Goal: Task Accomplishment & Management: Manage account settings

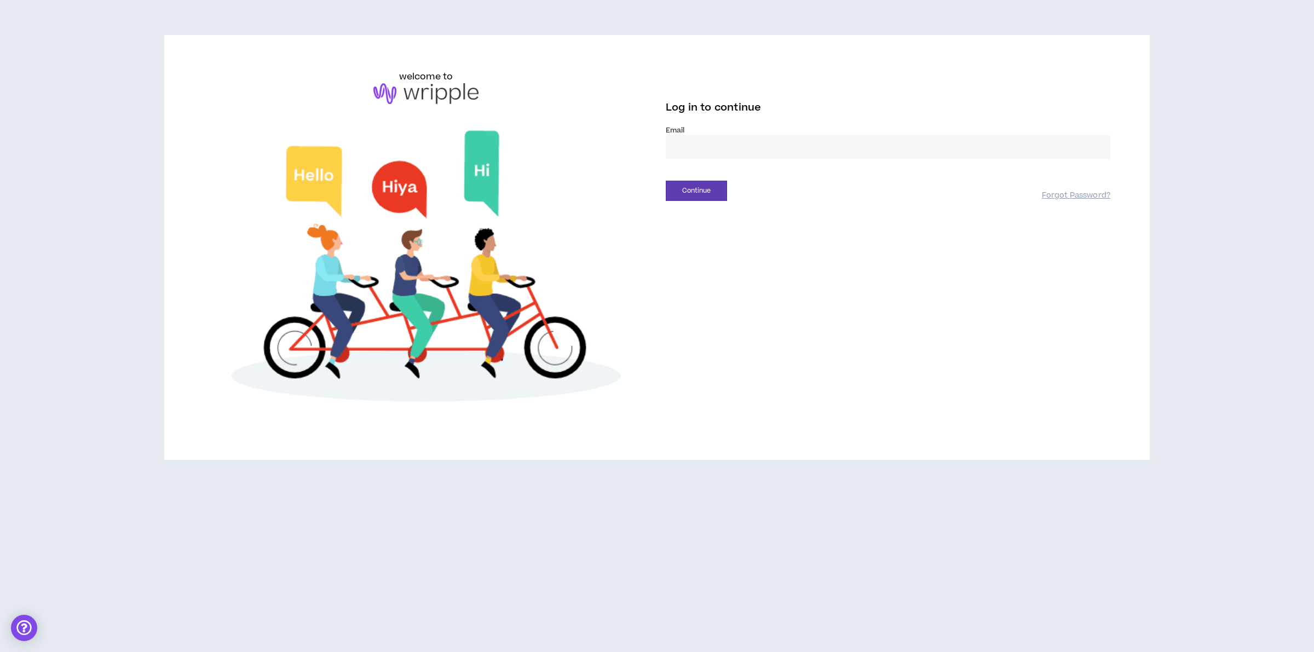
click at [881, 149] on input "email" at bounding box center [888, 147] width 444 height 24
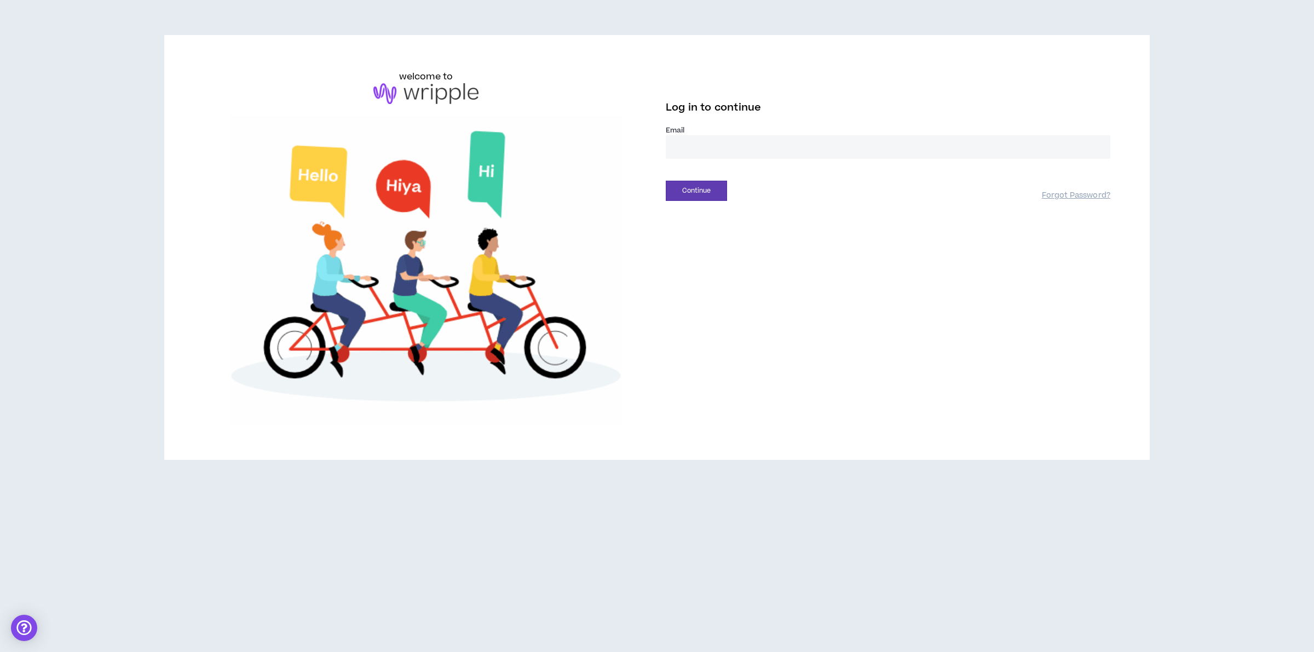
type input "**********"
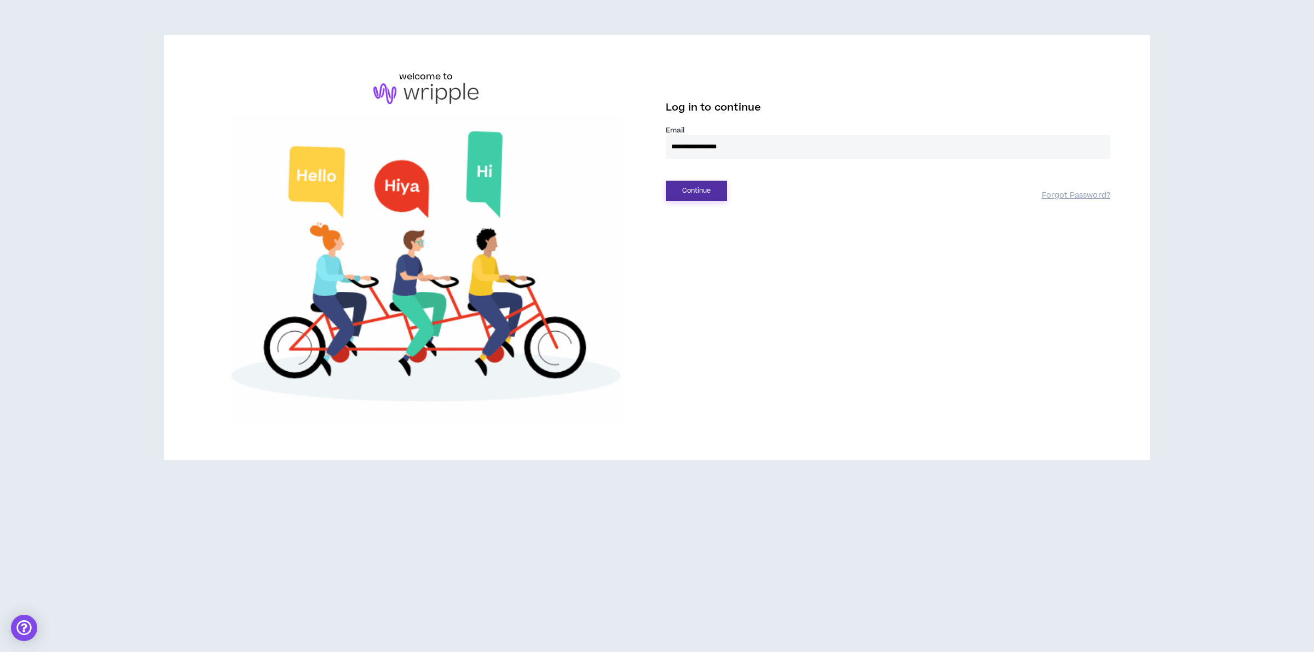
click at [698, 194] on button "Continue" at bounding box center [696, 191] width 61 height 20
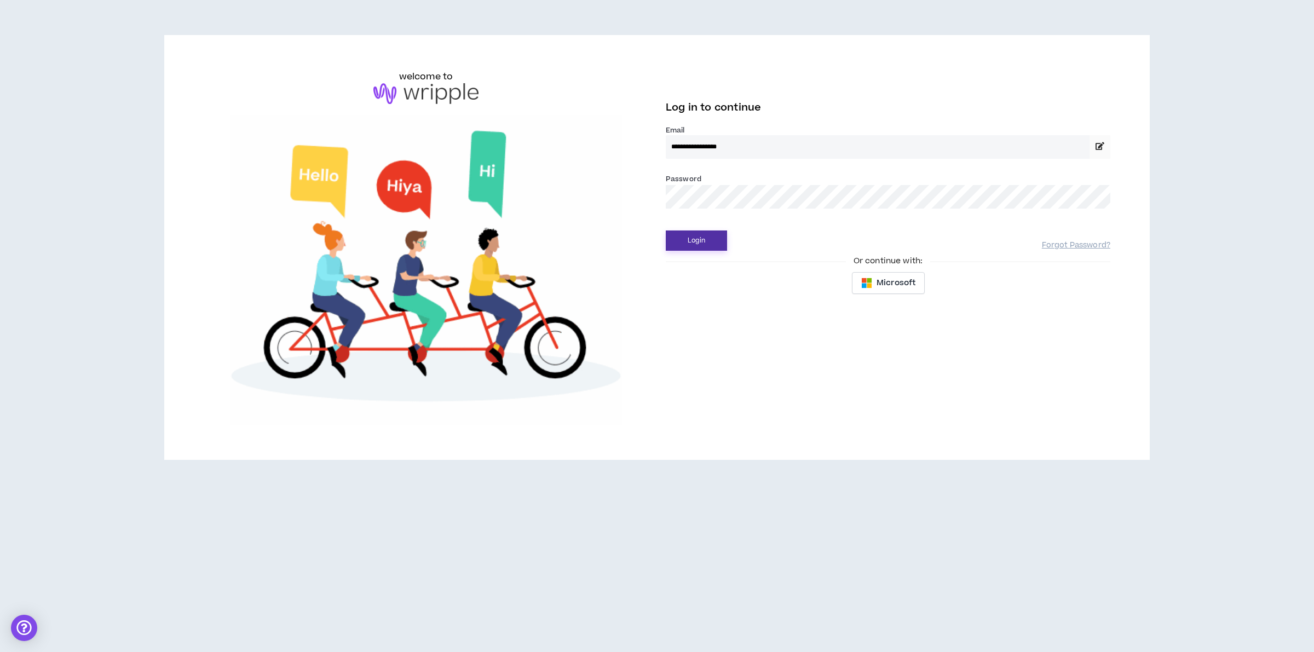
click at [701, 239] on button "Login" at bounding box center [696, 240] width 61 height 20
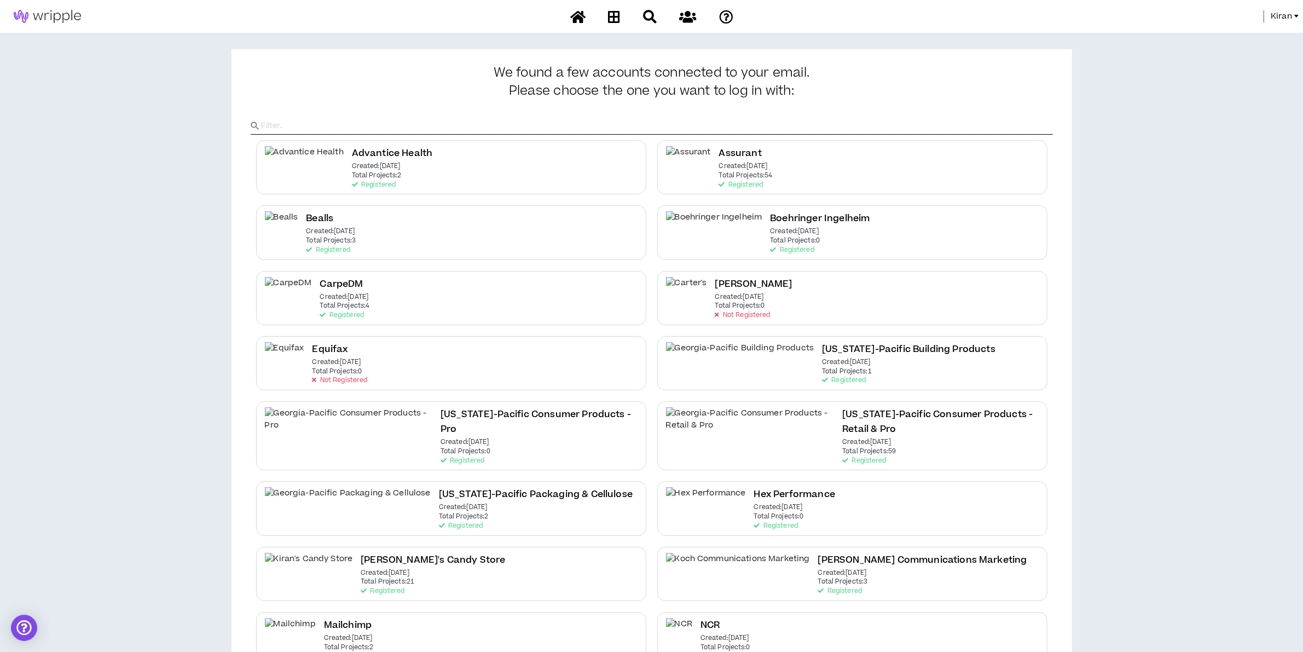
click at [1277, 18] on span "Kiran" at bounding box center [1281, 16] width 21 height 12
click at [1239, 37] on link "System Admin Portal" at bounding box center [1247, 37] width 99 height 16
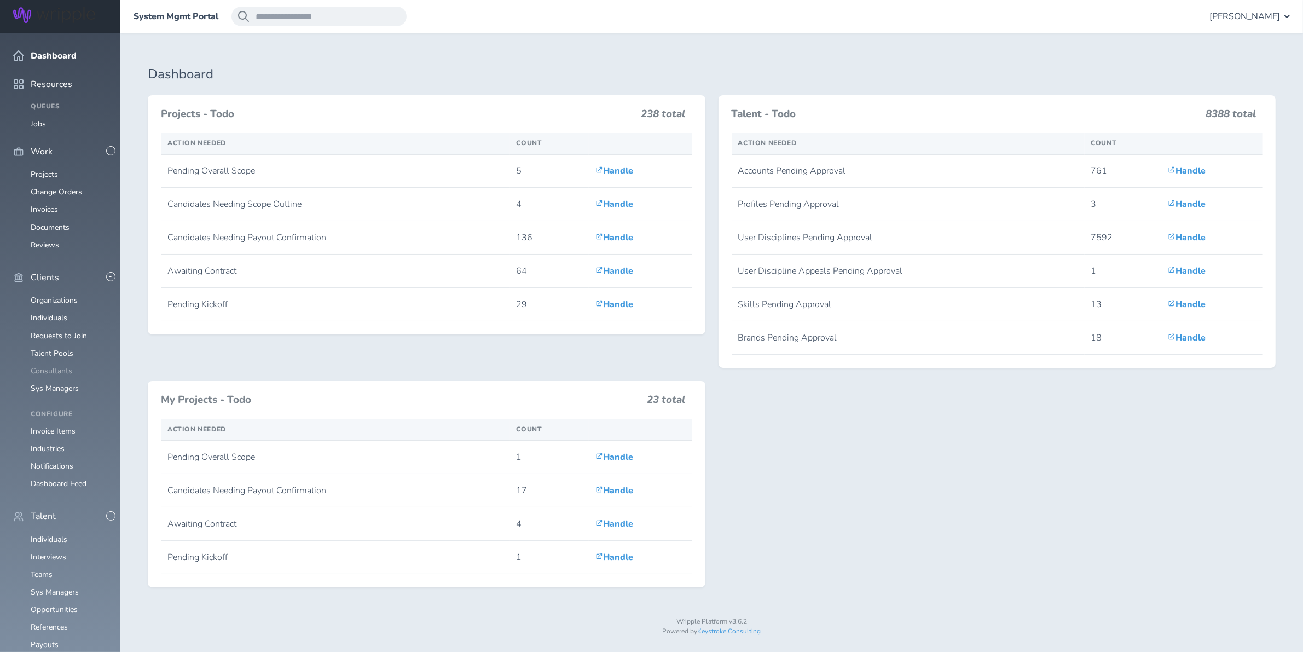
click at [50, 366] on link "Consultants" at bounding box center [52, 371] width 42 height 10
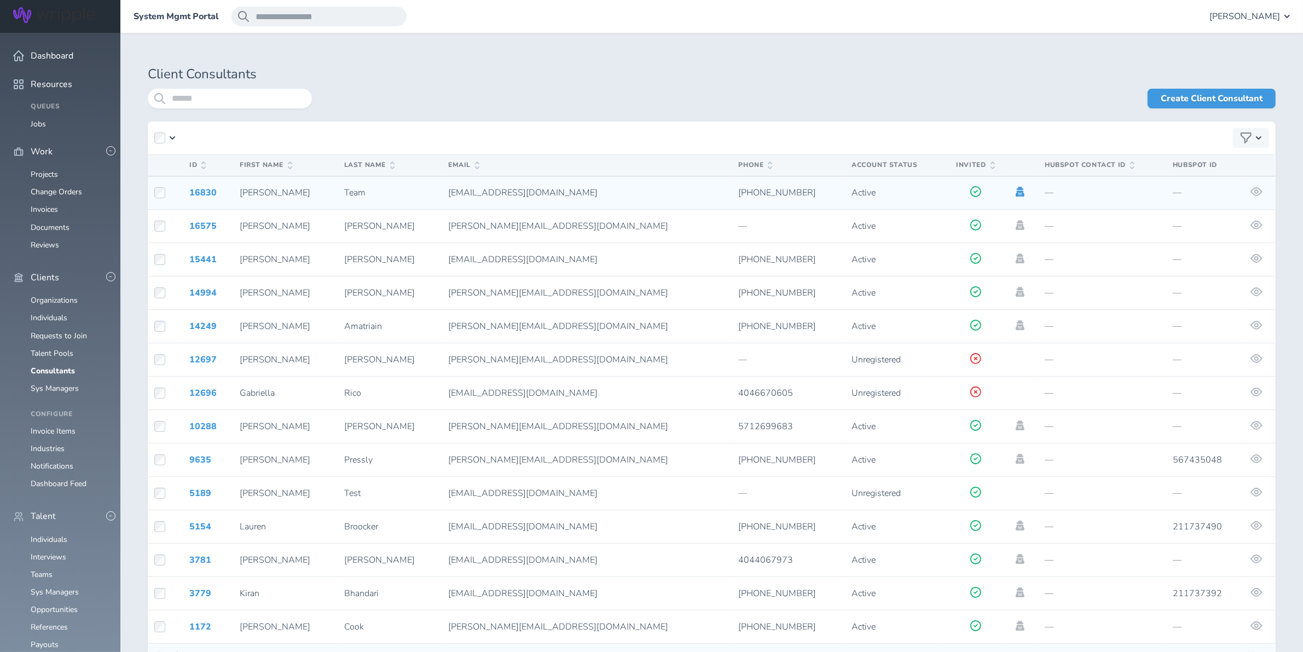
click at [1016, 187] on icon at bounding box center [1020, 192] width 9 height 10
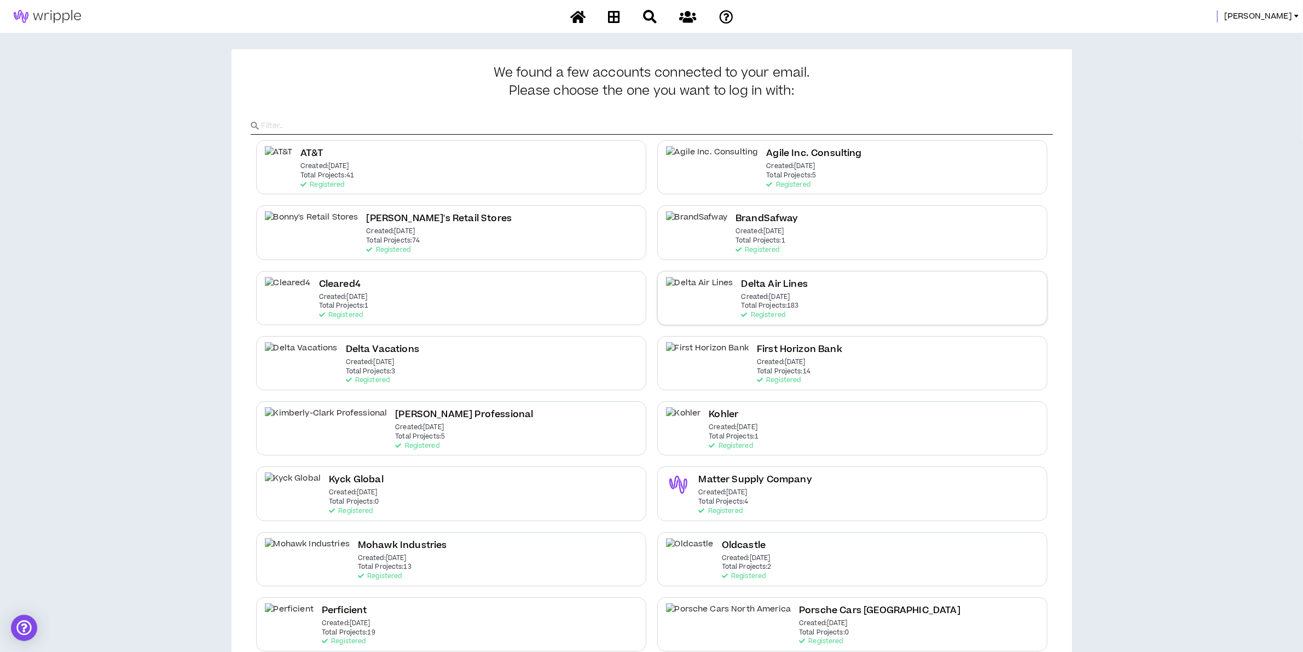
click at [743, 292] on h2 "Delta Air Lines" at bounding box center [775, 284] width 66 height 15
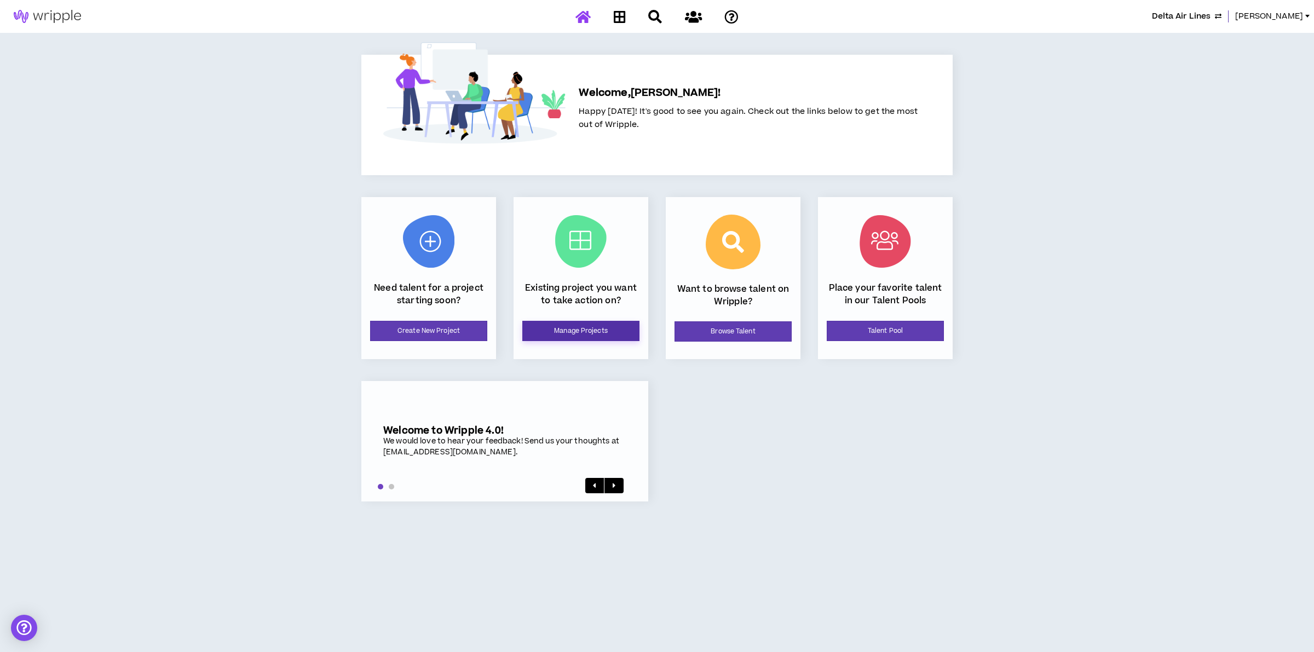
click at [568, 325] on link "Manage Projects" at bounding box center [580, 331] width 117 height 20
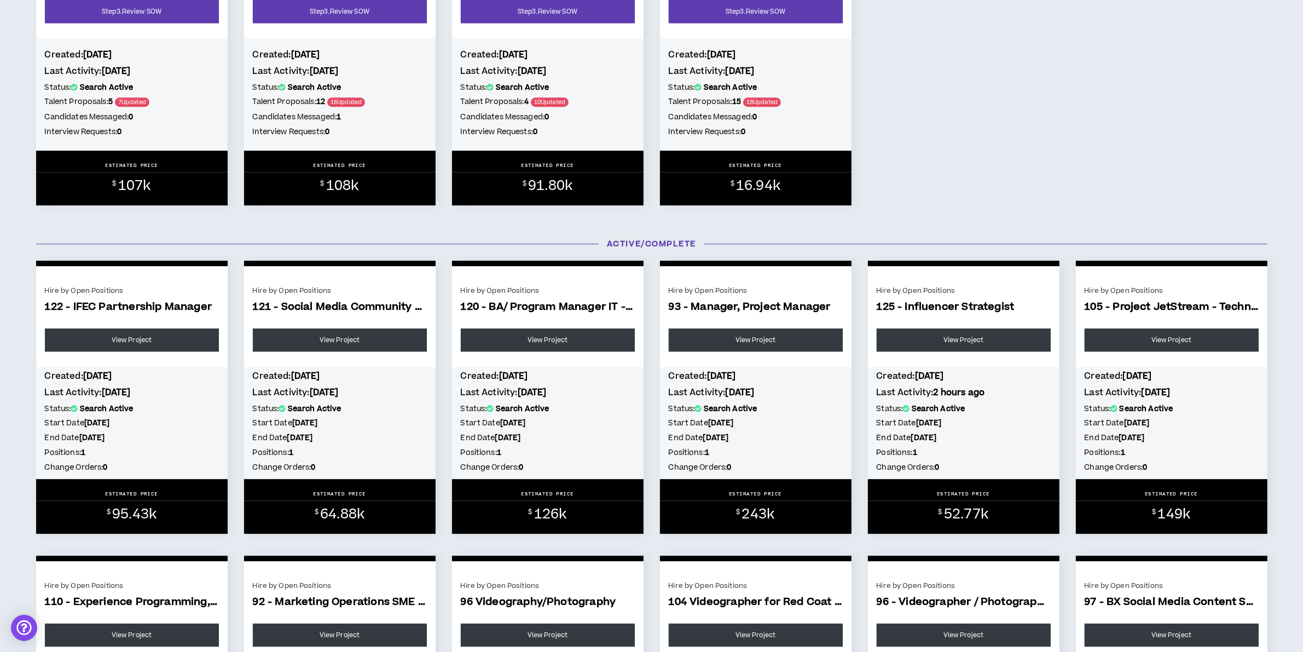
scroll to position [3695, 0]
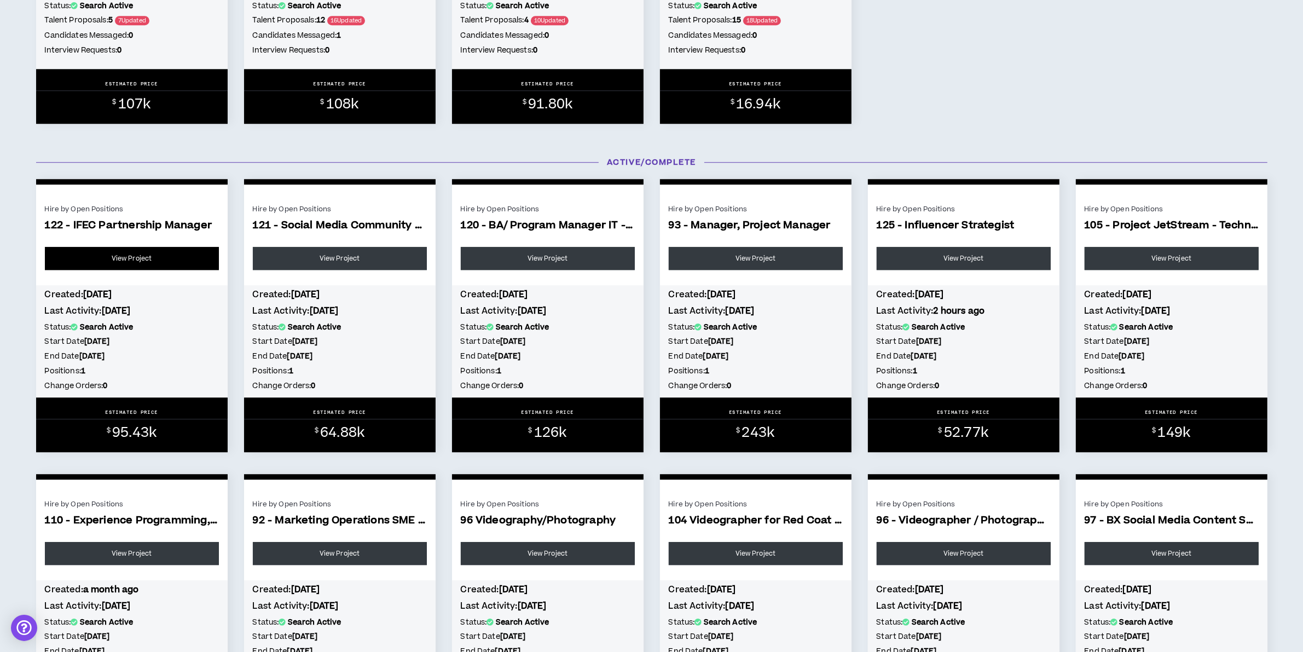
click at [128, 270] on link "View Project" at bounding box center [132, 258] width 174 height 23
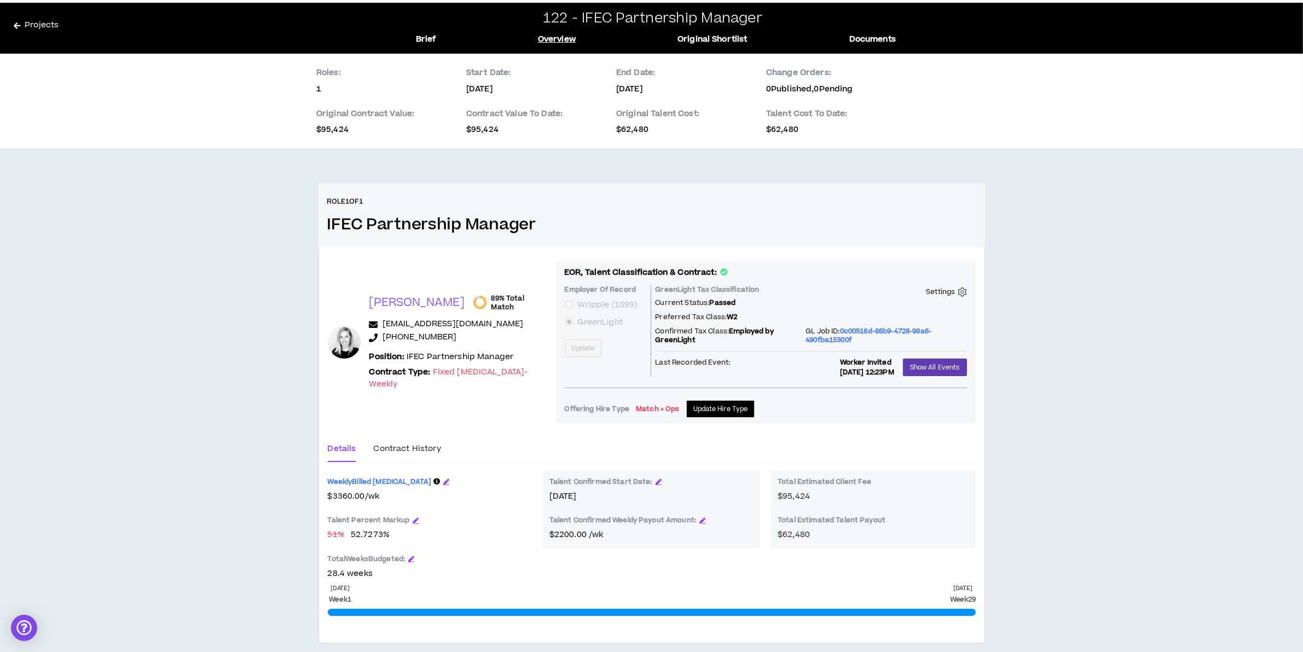
scroll to position [47, 0]
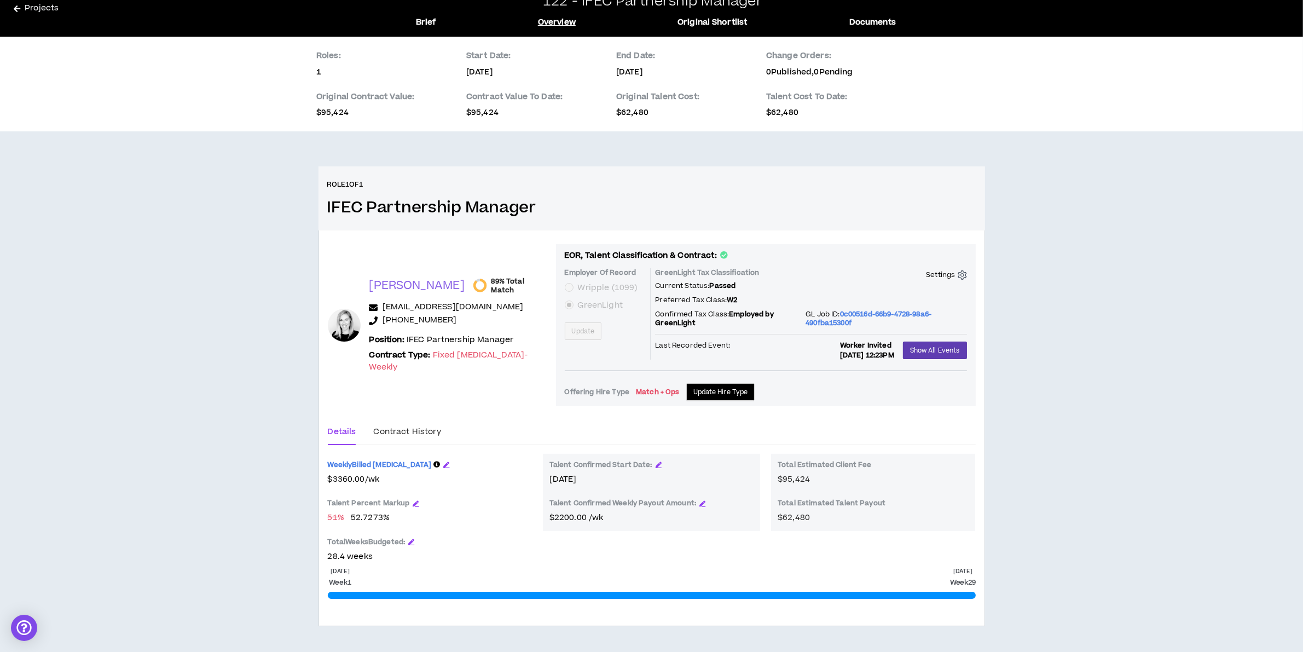
click at [495, 74] on p "6/16/2025" at bounding box center [539, 72] width 146 height 11
click at [639, 69] on p "1/1/2026" at bounding box center [689, 72] width 146 height 11
click at [644, 68] on p "1/1/2026" at bounding box center [689, 72] width 146 height 11
drag, startPoint x: 655, startPoint y: 70, endPoint x: 605, endPoint y: 74, distance: 50.0
click at [605, 74] on div "Roles: 1 Start Date: 6/16/2025 End Date: 1/1/2026 Change Orders: 0 Published, 0…" at bounding box center [651, 84] width 671 height 68
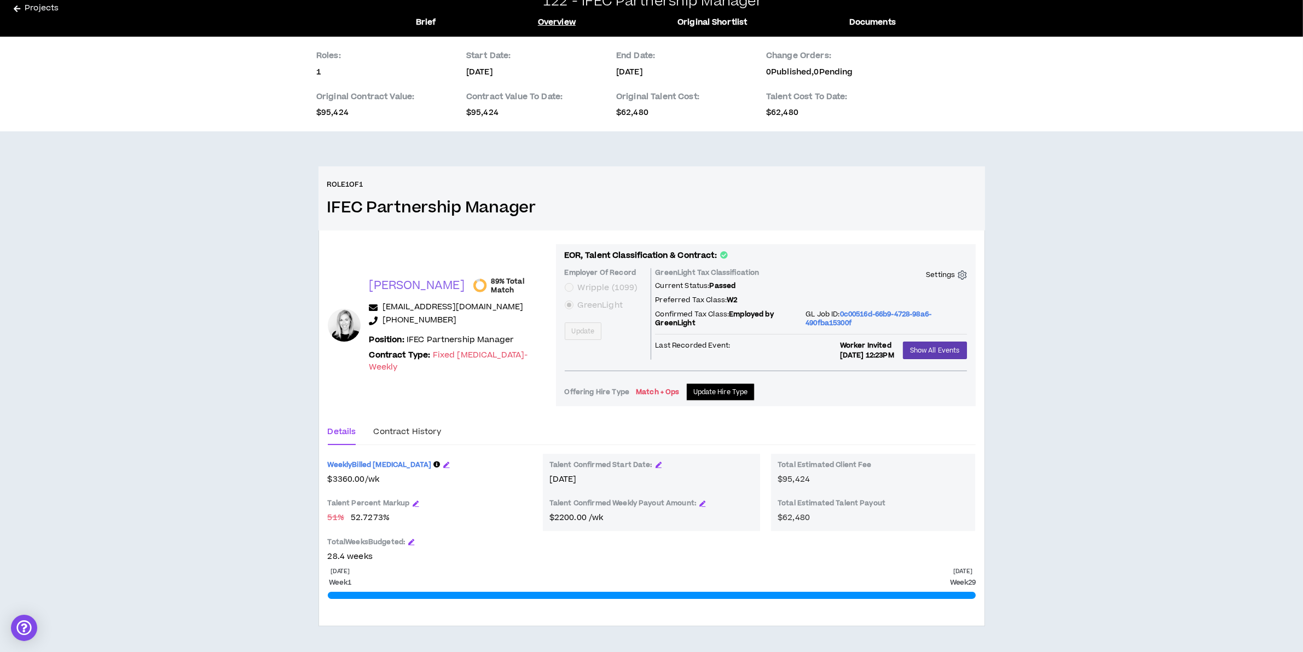
click at [625, 69] on p "1/1/2026" at bounding box center [689, 72] width 146 height 11
click at [633, 70] on p "1/1/2026" at bounding box center [689, 72] width 146 height 11
click at [637, 64] on div "End Date: 1/1/2026" at bounding box center [689, 63] width 146 height 27
click at [633, 68] on p "1/1/2026" at bounding box center [689, 72] width 146 height 11
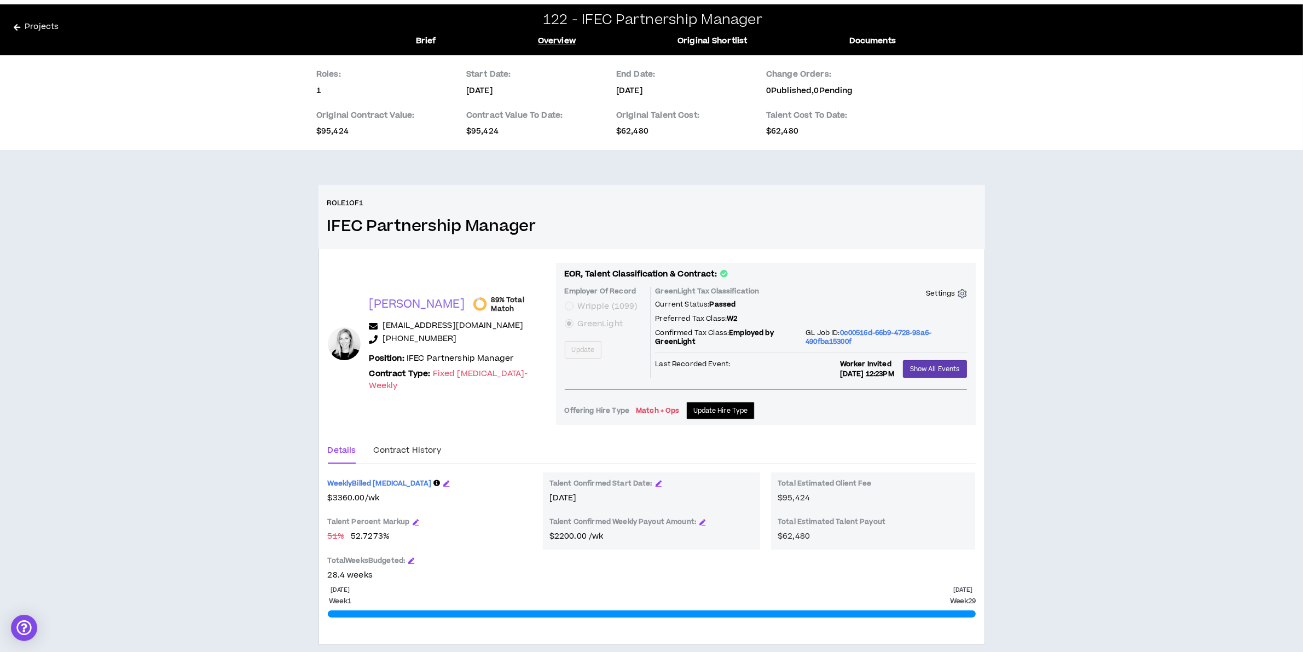
scroll to position [0, 0]
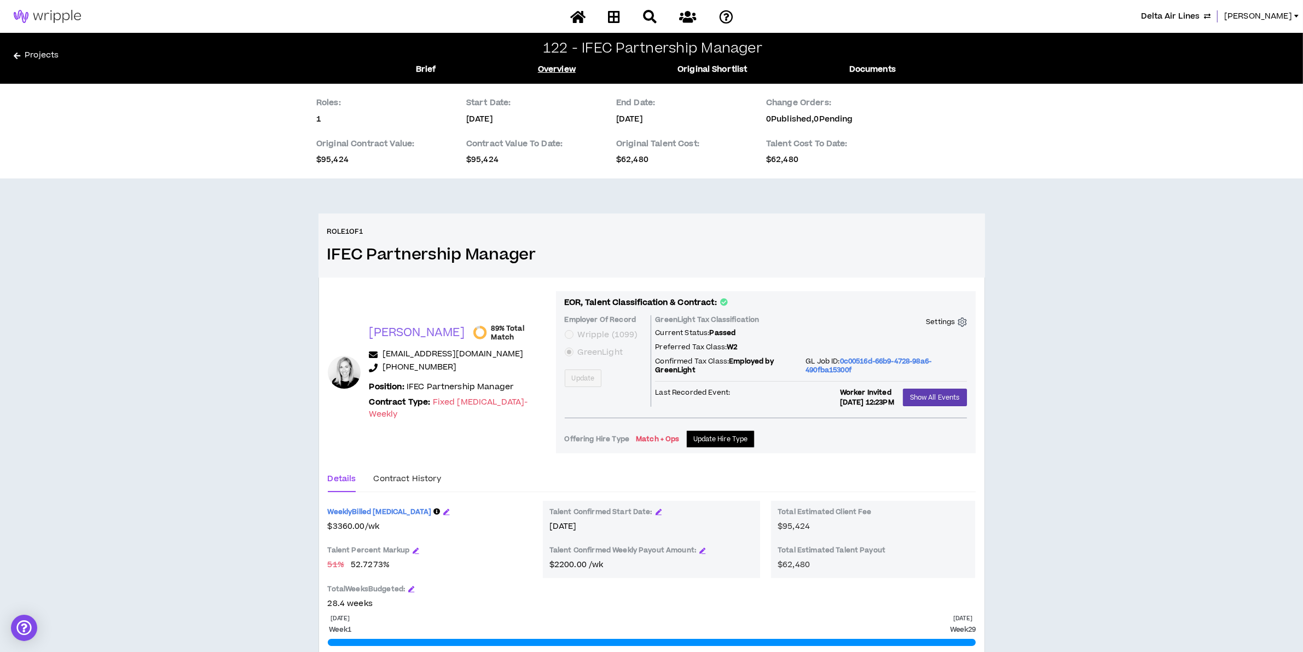
click at [490, 114] on p "6/16/2025" at bounding box center [539, 119] width 146 height 11
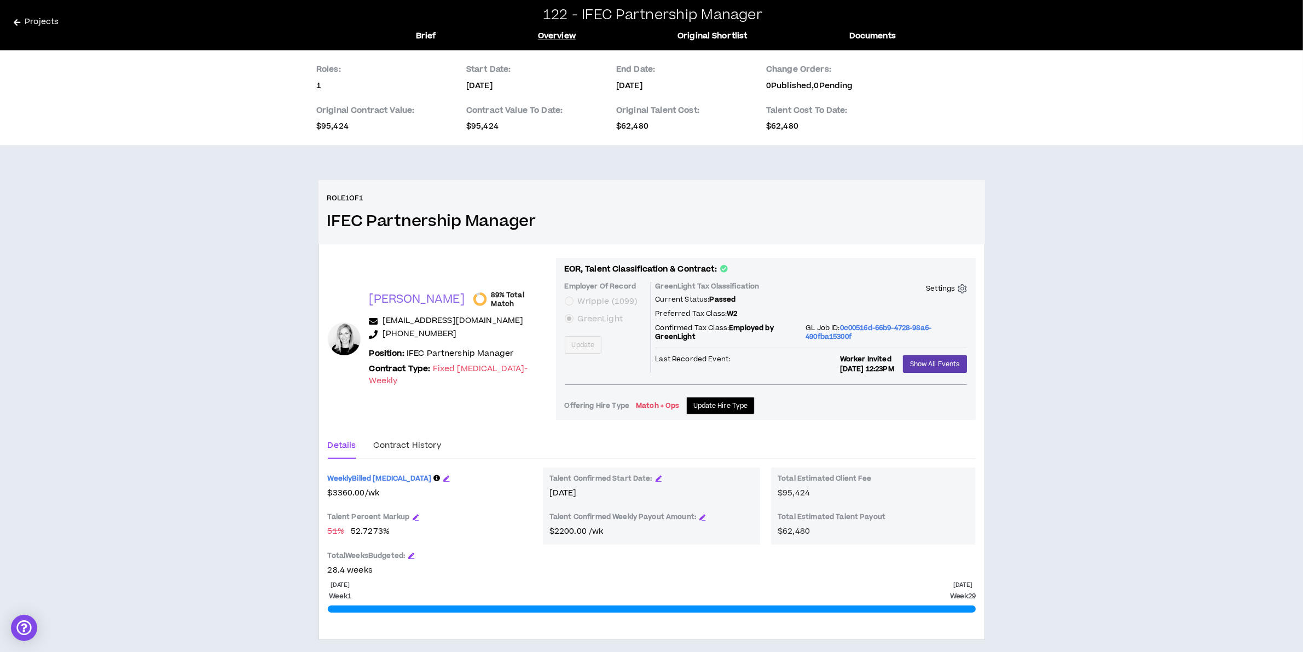
scroll to position [47, 0]
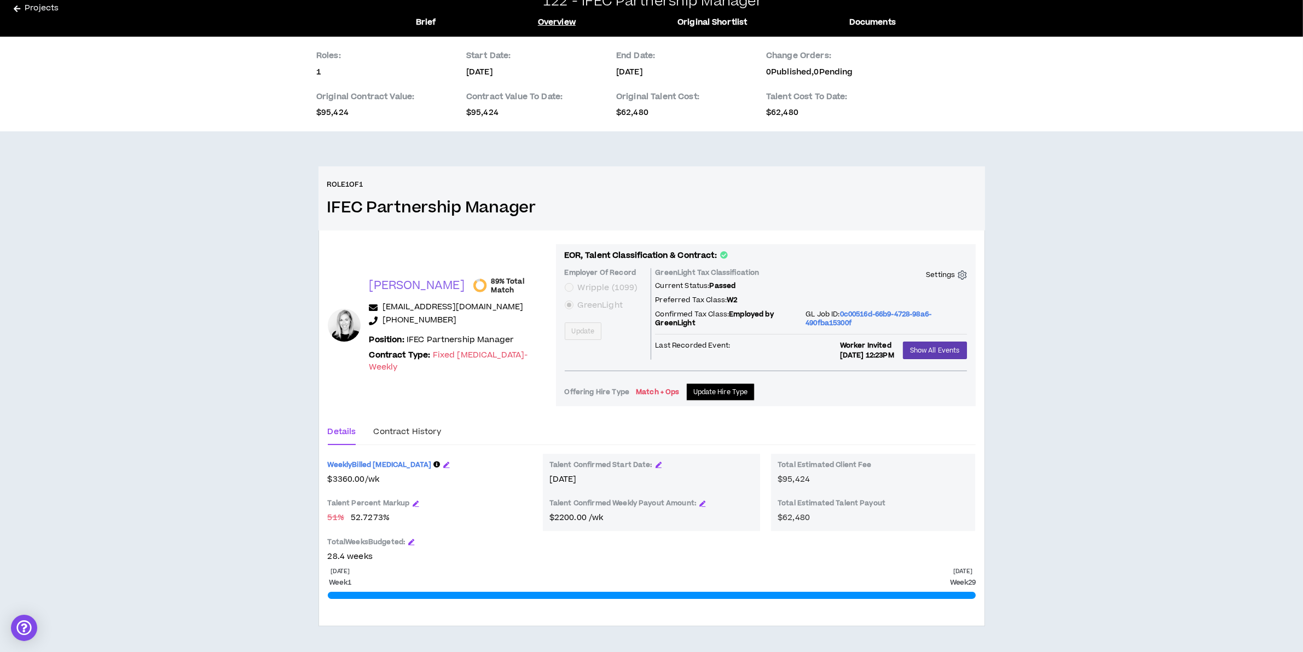
click at [367, 512] on span "52.7273 %" at bounding box center [370, 518] width 39 height 12
drag, startPoint x: 817, startPoint y: 471, endPoint x: 817, endPoint y: 477, distance: 6.0
click at [817, 475] on div "Total Estimated Client Fee $95,424" at bounding box center [873, 472] width 191 height 25
click at [816, 478] on div "Total Estimated Client Fee $95,424" at bounding box center [873, 472] width 191 height 25
click at [811, 482] on div "Total Estimated Client Fee $95,424" at bounding box center [873, 472] width 191 height 25
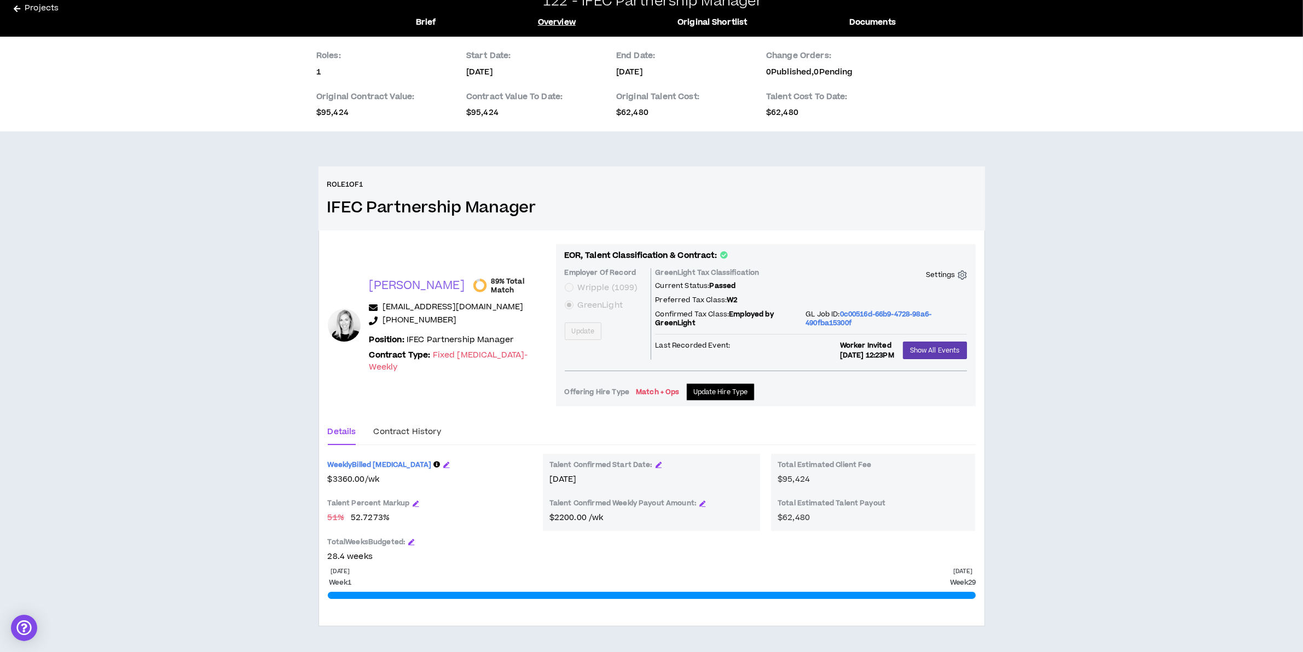
click at [345, 479] on span "$ 3360.00 / wk" at bounding box center [430, 479] width 204 height 12
click at [567, 513] on p "$2200.00 /wk" at bounding box center [652, 518] width 204 height 12
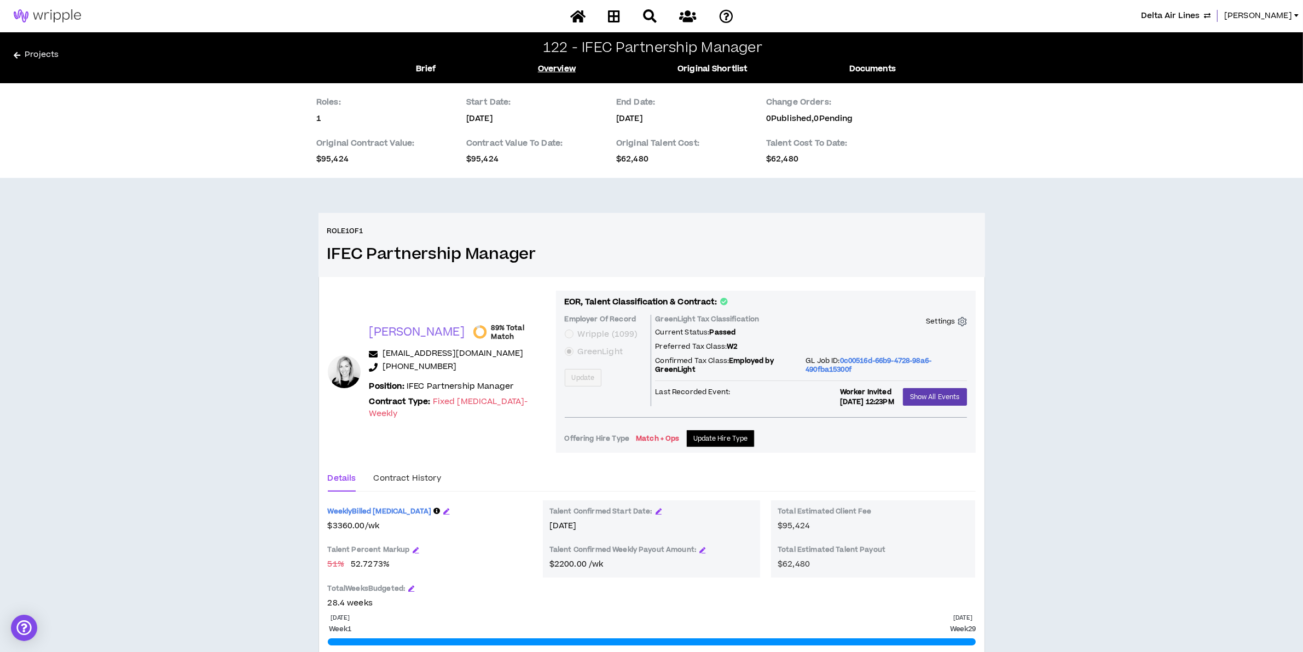
scroll to position [0, 0]
click at [1248, 15] on span "Lauren-Bridget" at bounding box center [1259, 16] width 68 height 12
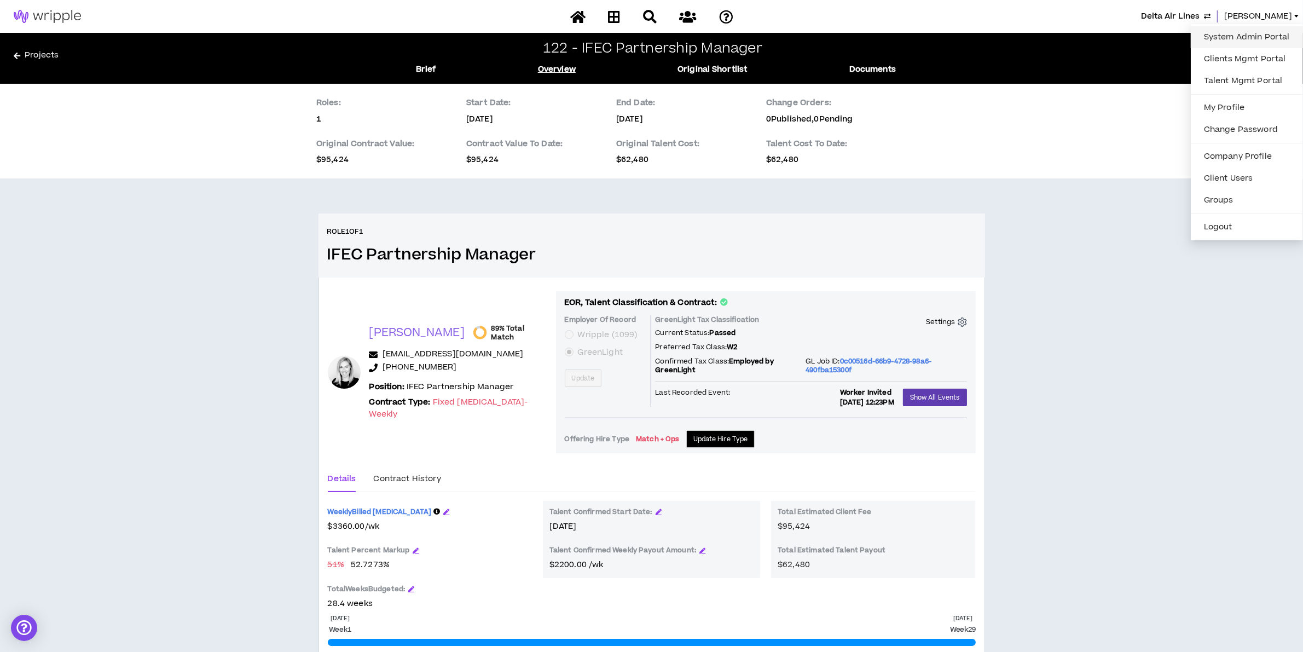
click at [1222, 34] on link "System Admin Portal" at bounding box center [1247, 37] width 99 height 16
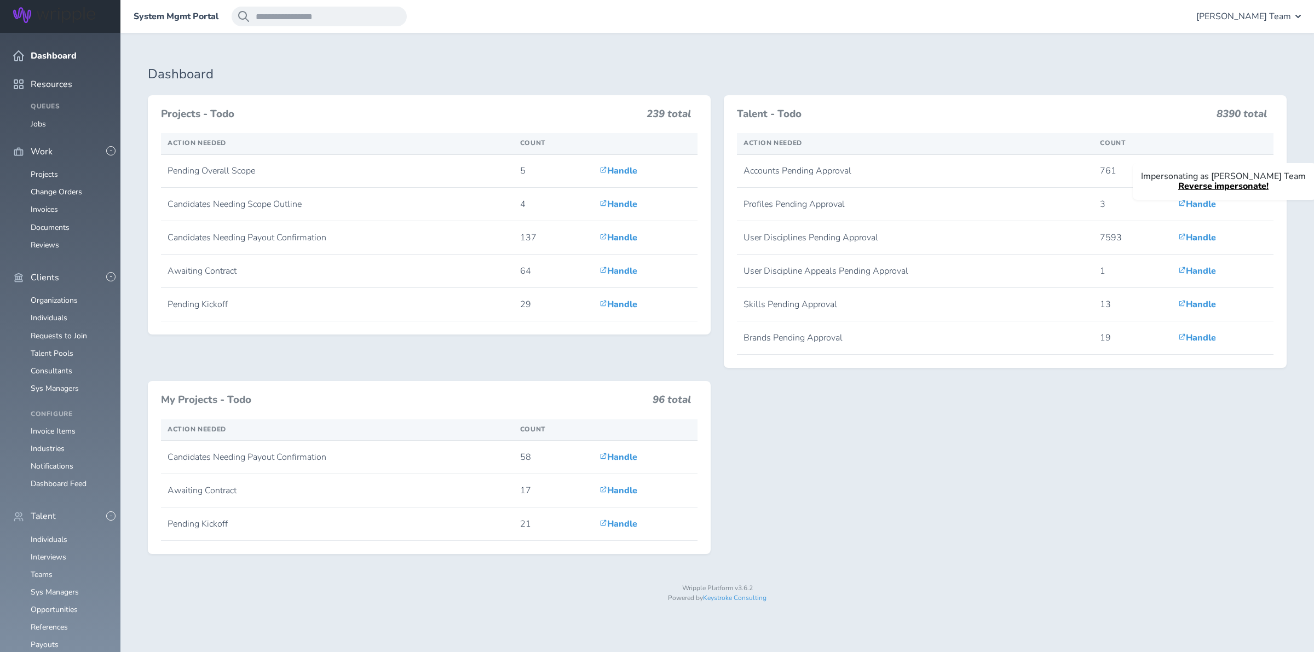
scroll to position [68, 0]
click at [1205, 186] on link "Reverse impersonate!" at bounding box center [1223, 186] width 90 height 12
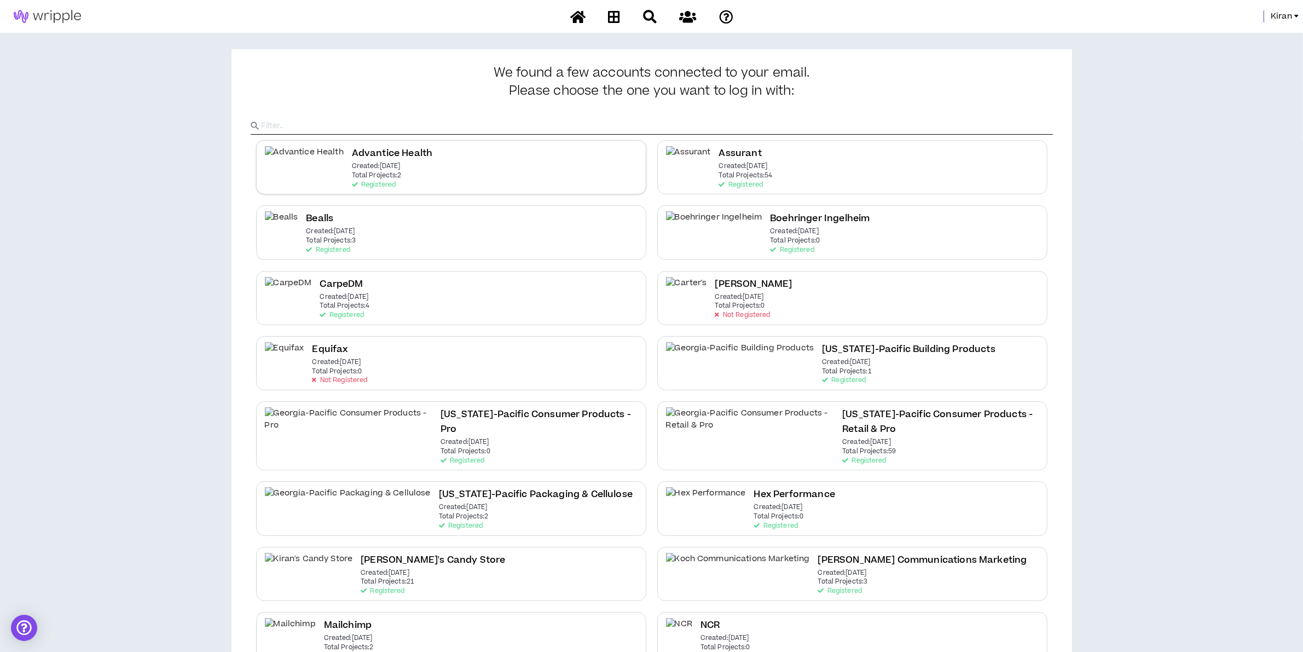
click at [408, 180] on div "Advantice Health Created: [DATE] Total Projects: 2 Registered" at bounding box center [451, 167] width 390 height 54
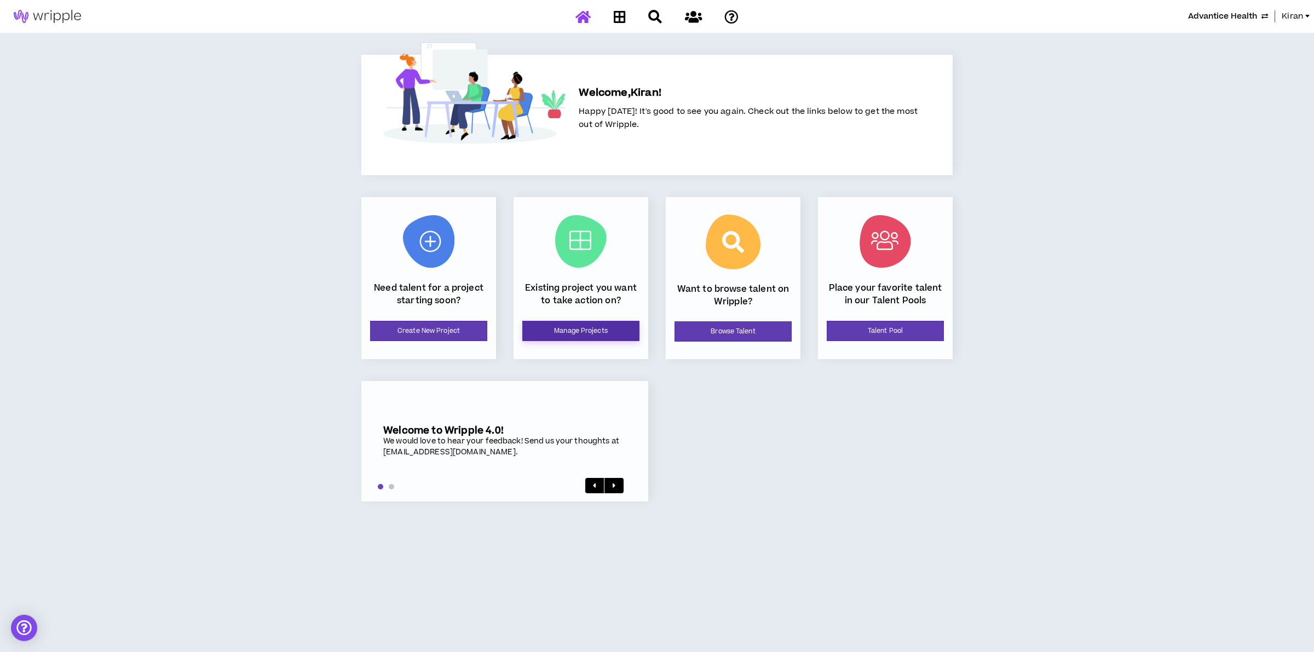
click at [562, 326] on link "Manage Projects" at bounding box center [580, 331] width 117 height 20
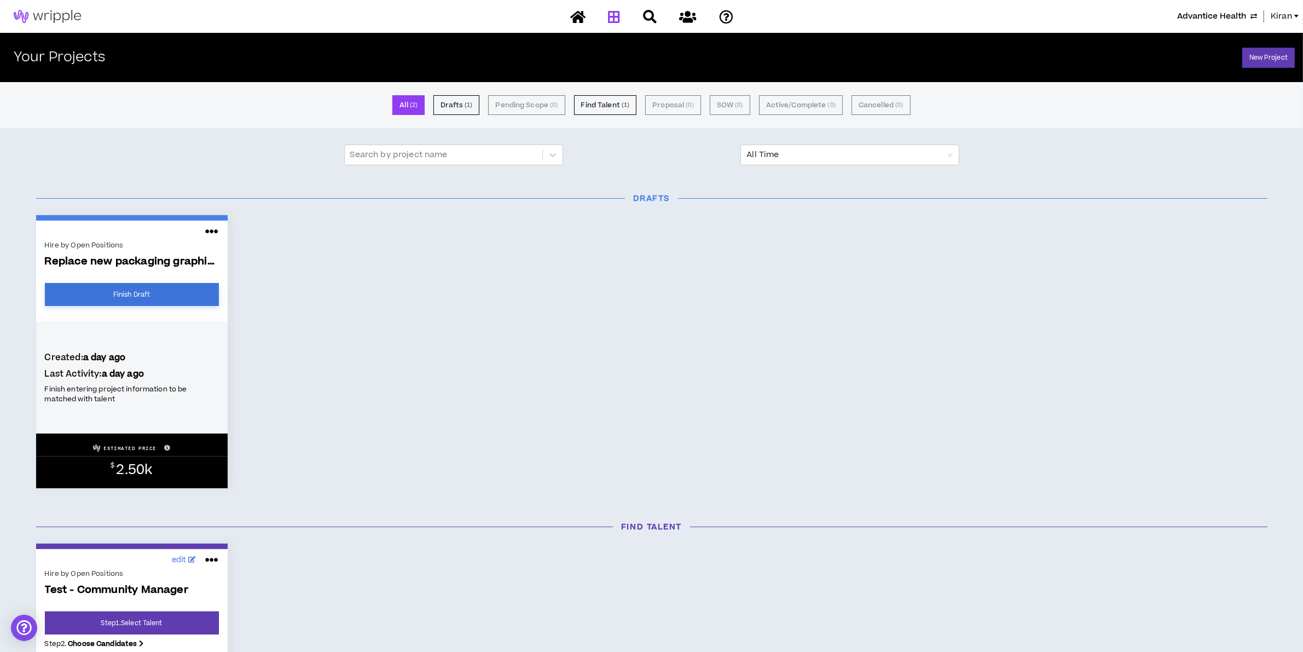
click at [126, 299] on link "Finish Draft" at bounding box center [132, 294] width 174 height 23
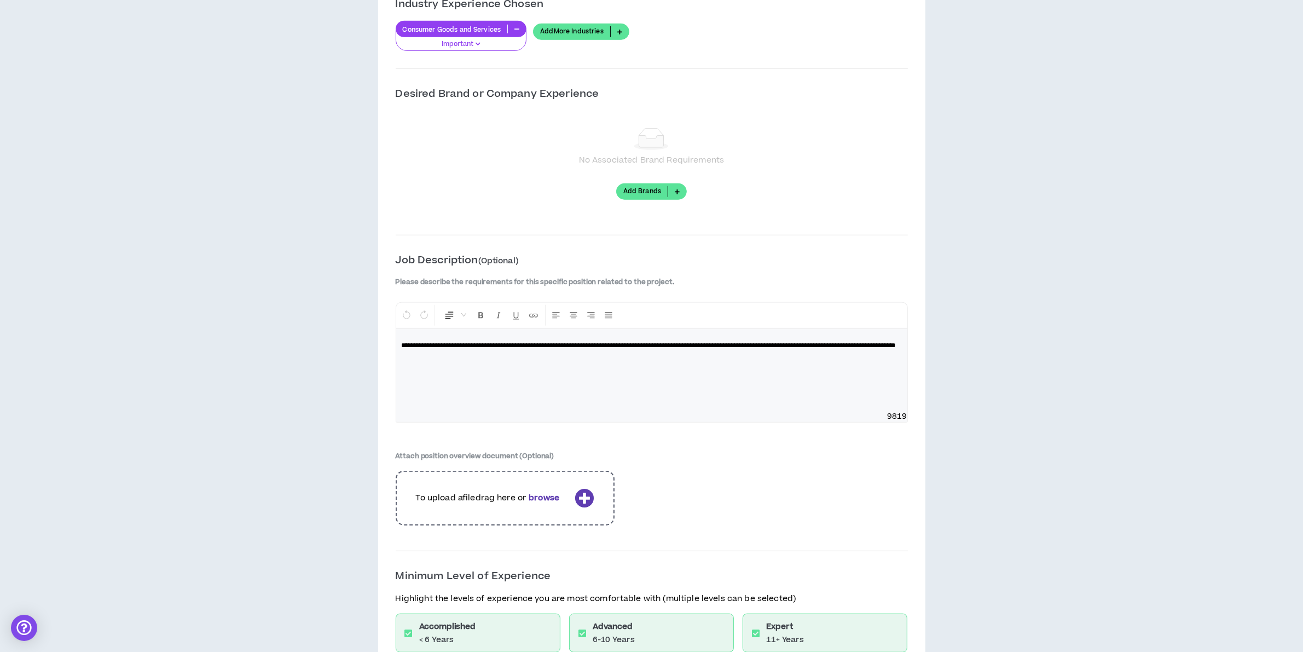
scroll to position [1136, 0]
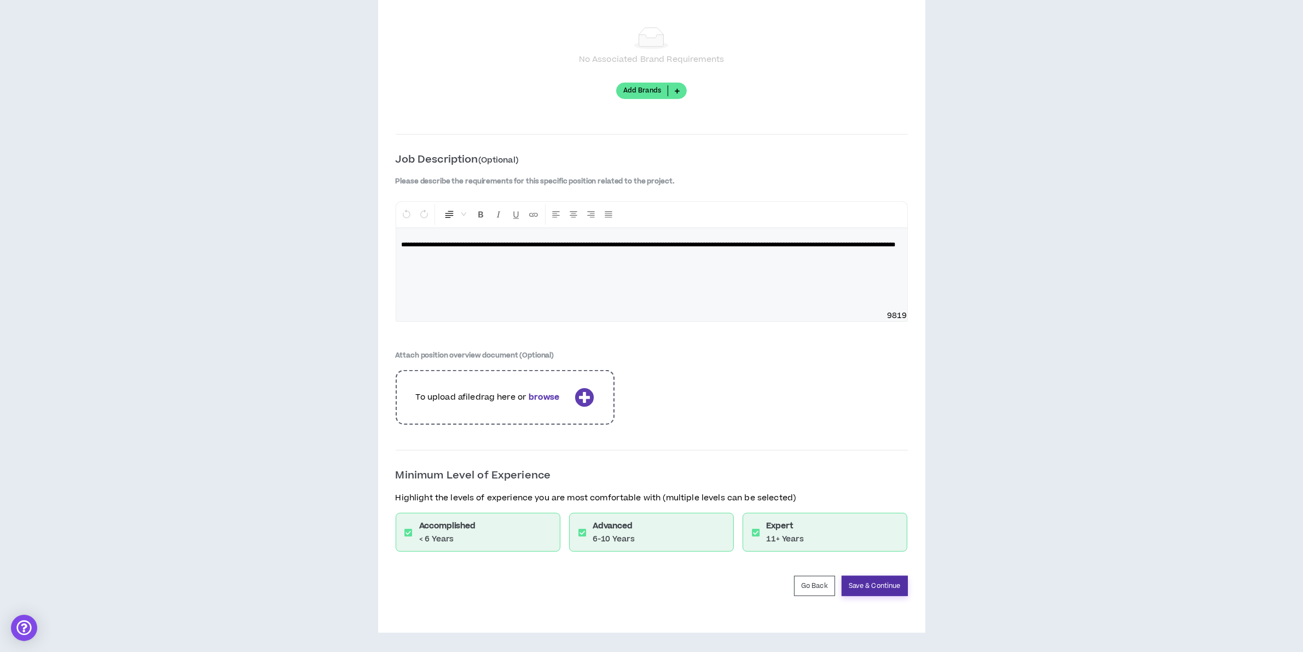
click at [887, 586] on button "Save & Continue" at bounding box center [875, 586] width 66 height 20
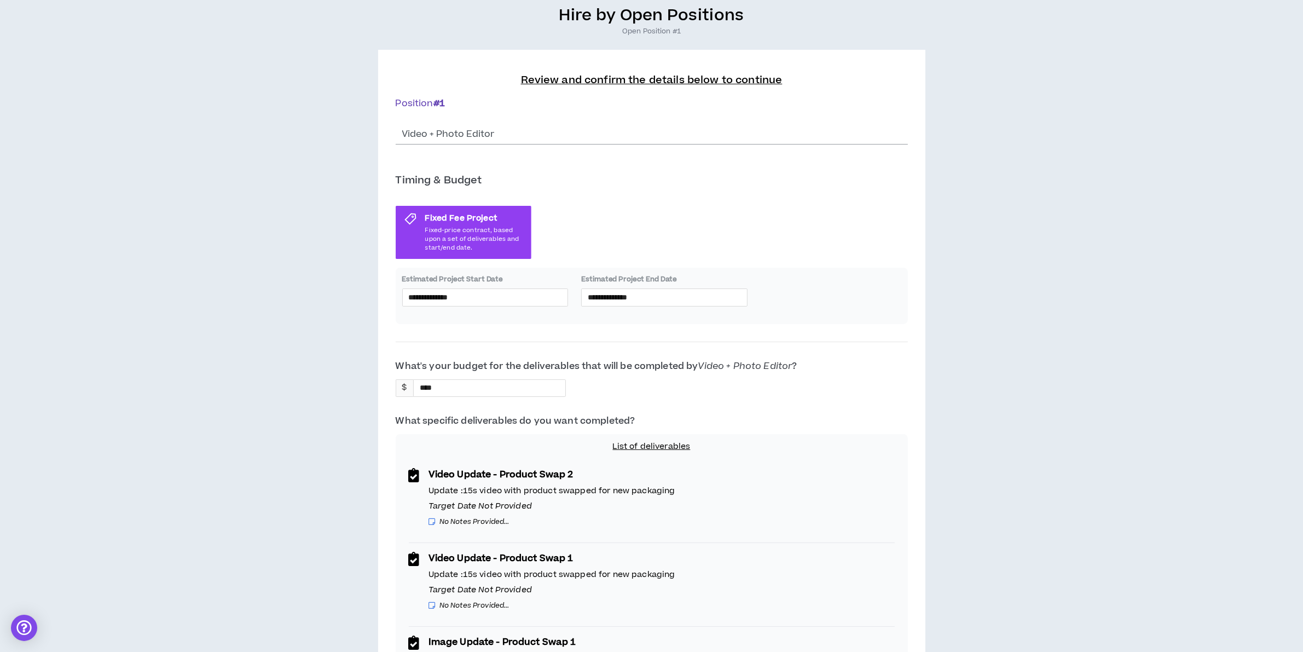
scroll to position [0, 0]
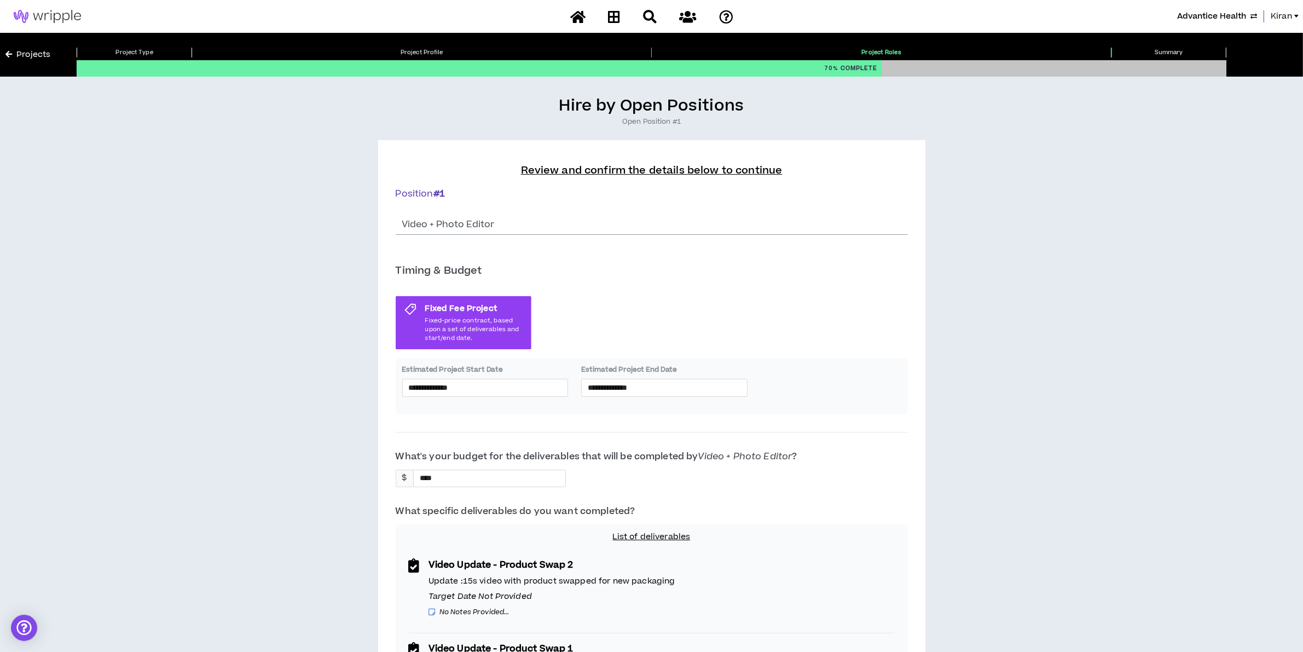
drag, startPoint x: 468, startPoint y: 475, endPoint x: 130, endPoint y: 423, distance: 342.3
click at [402, 471] on div "$ ****" at bounding box center [481, 479] width 171 height 18
click at [794, 470] on div "$ ****" at bounding box center [652, 484] width 512 height 28
drag, startPoint x: 458, startPoint y: 479, endPoint x: 11, endPoint y: 438, distance: 449.1
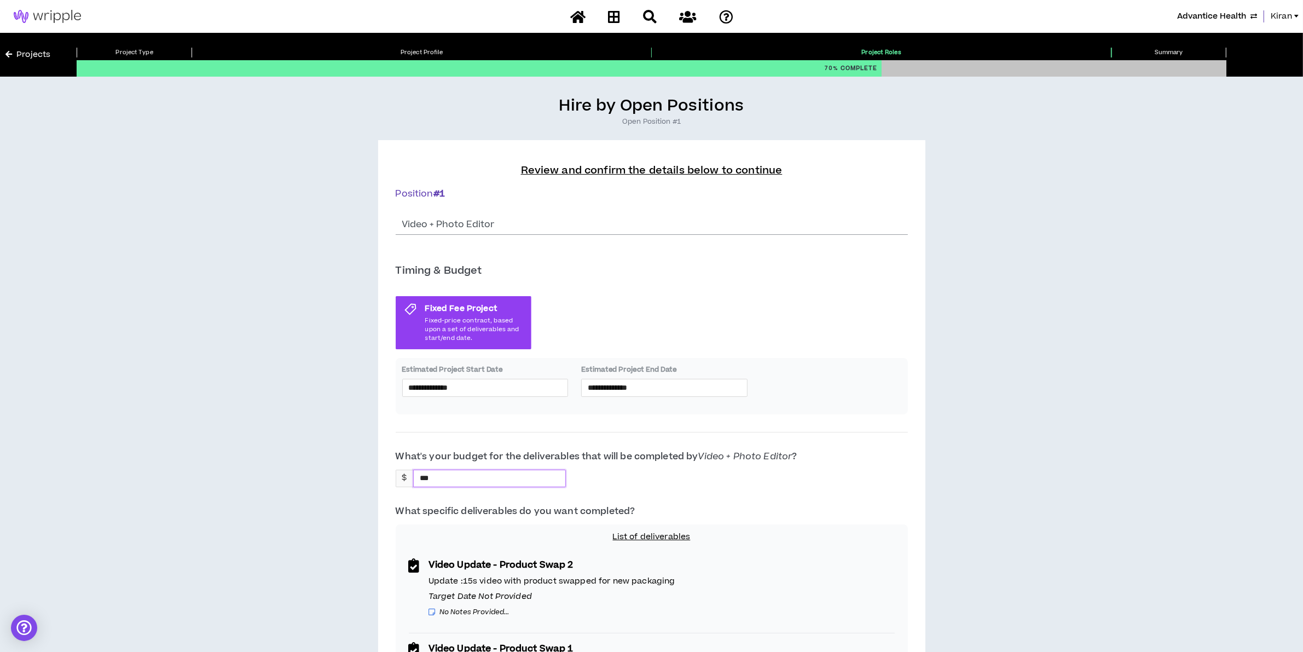
type input "****"
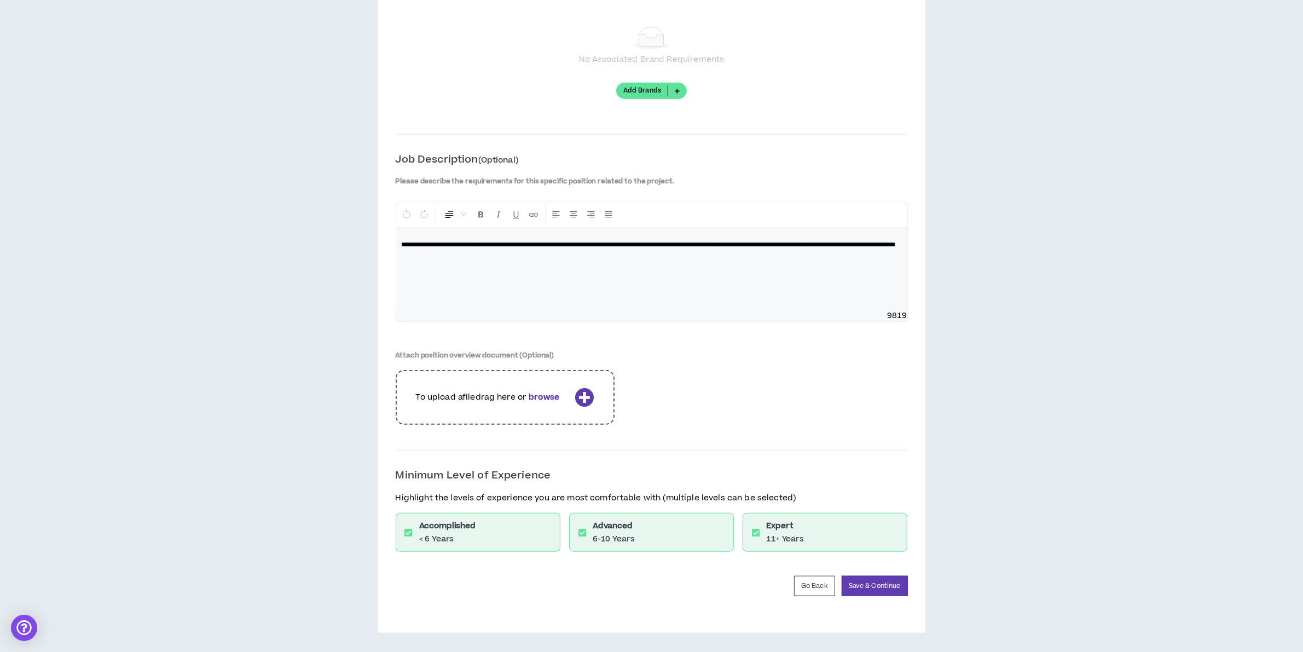
click at [880, 584] on button "Save & Continue" at bounding box center [875, 586] width 66 height 20
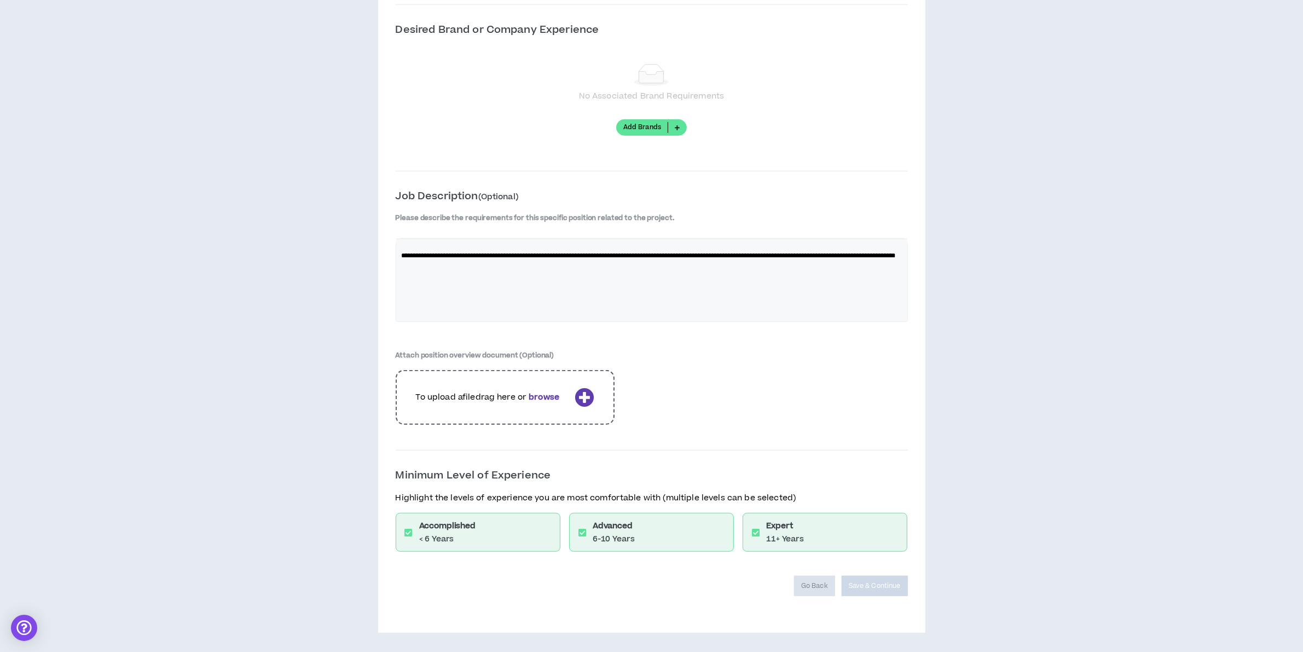
scroll to position [1099, 0]
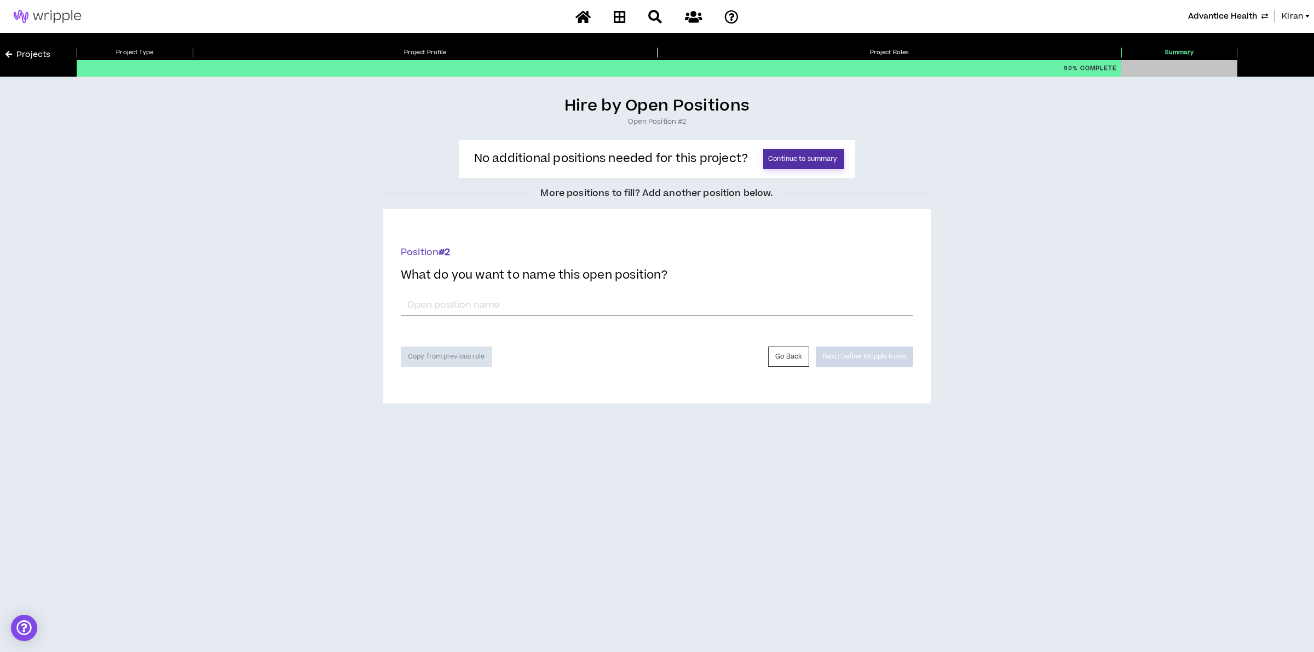
click at [792, 154] on button "Continue to summary" at bounding box center [803, 159] width 81 height 20
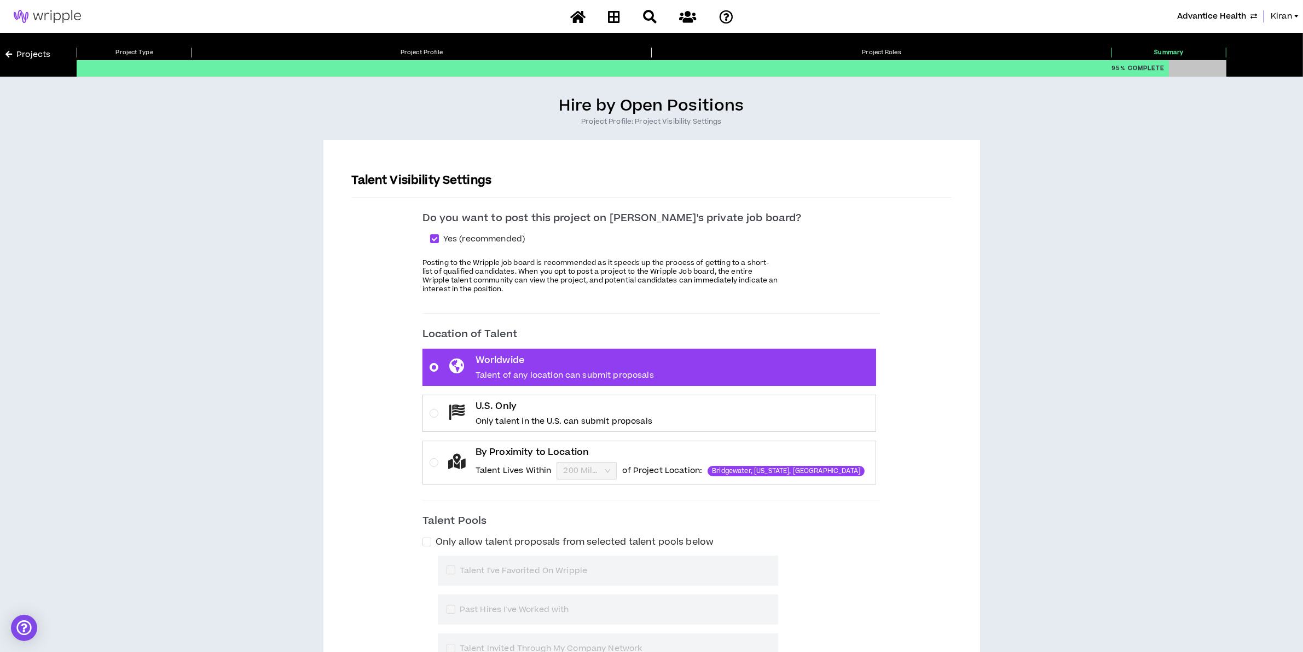
click at [545, 408] on p "U.S. Only" at bounding box center [564, 406] width 177 height 13
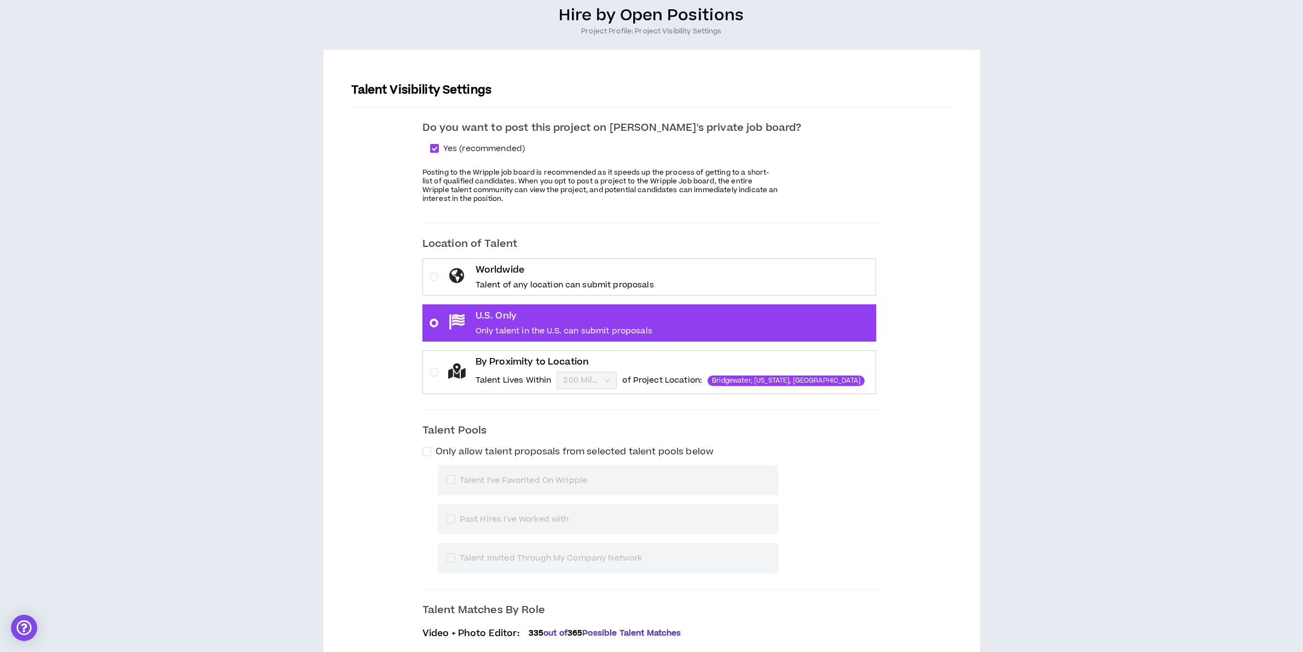
scroll to position [174, 0]
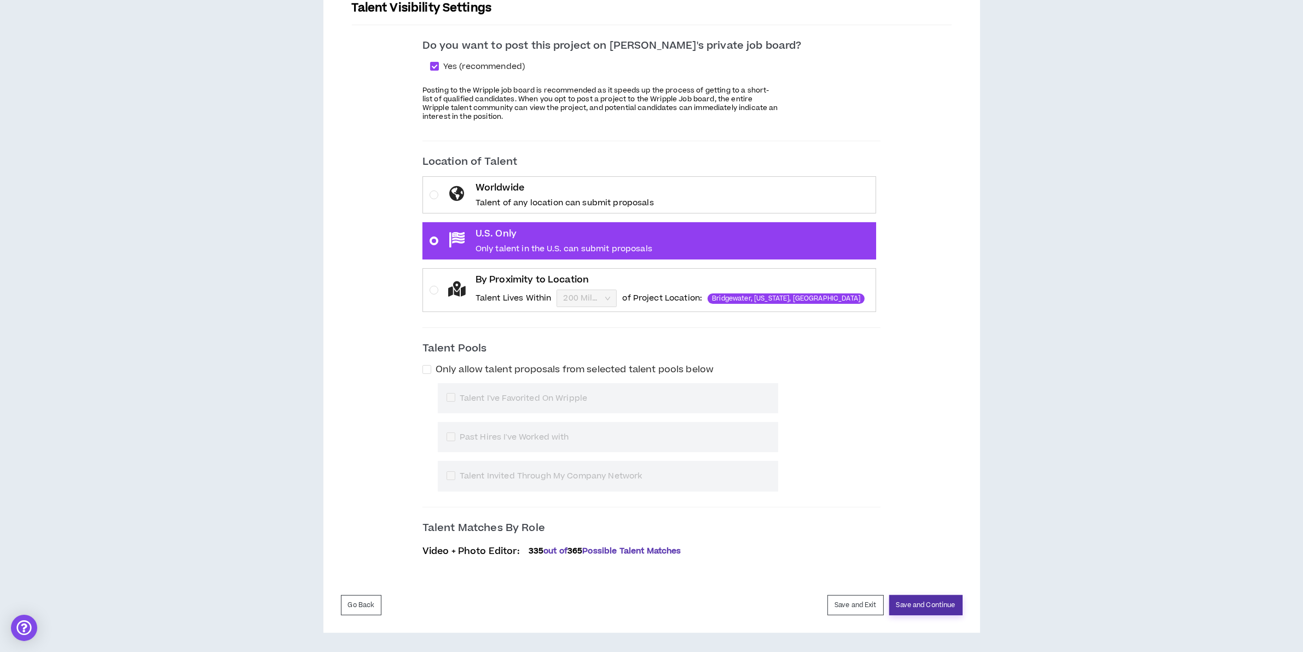
click at [931, 599] on button "Save and Continue" at bounding box center [926, 605] width 73 height 20
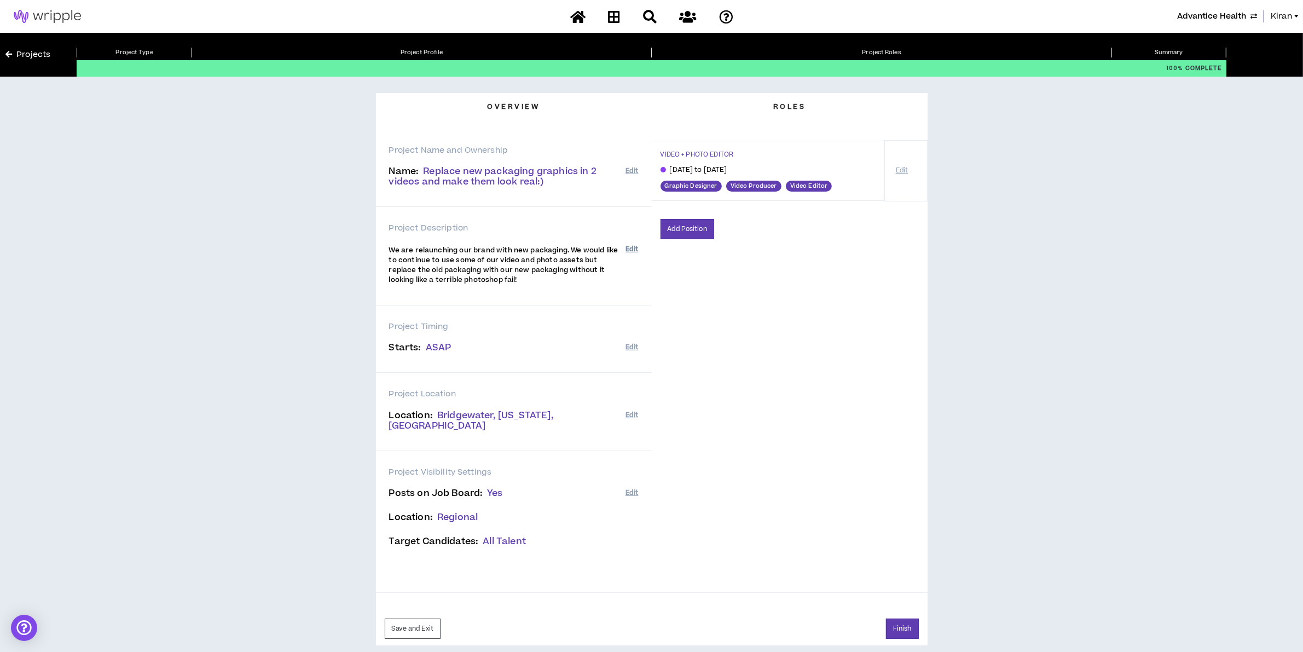
click at [633, 245] on button "Edit" at bounding box center [632, 249] width 13 height 18
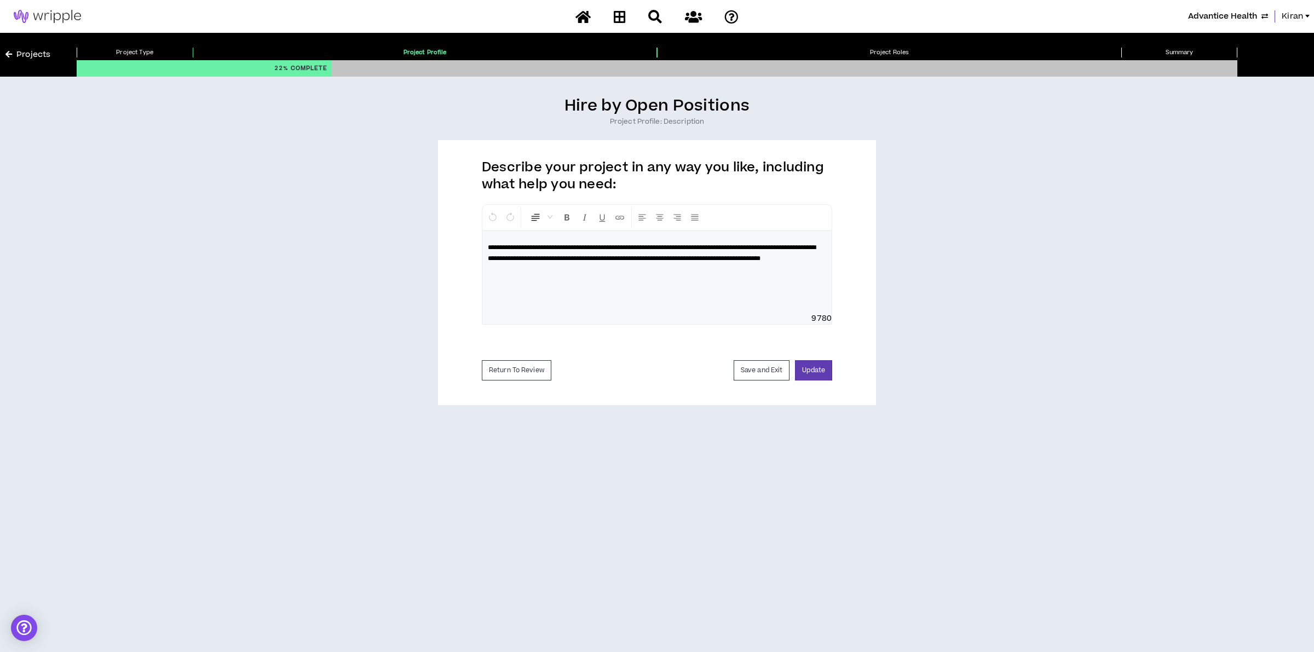
click at [702, 259] on span "**********" at bounding box center [652, 253] width 328 height 18
click at [764, 260] on span "**********" at bounding box center [652, 253] width 328 height 18
drag, startPoint x: 649, startPoint y: 275, endPoint x: 672, endPoint y: 293, distance: 29.6
click at [649, 275] on div "**********" at bounding box center [656, 272] width 349 height 82
click at [825, 364] on button "Update" at bounding box center [813, 370] width 37 height 20
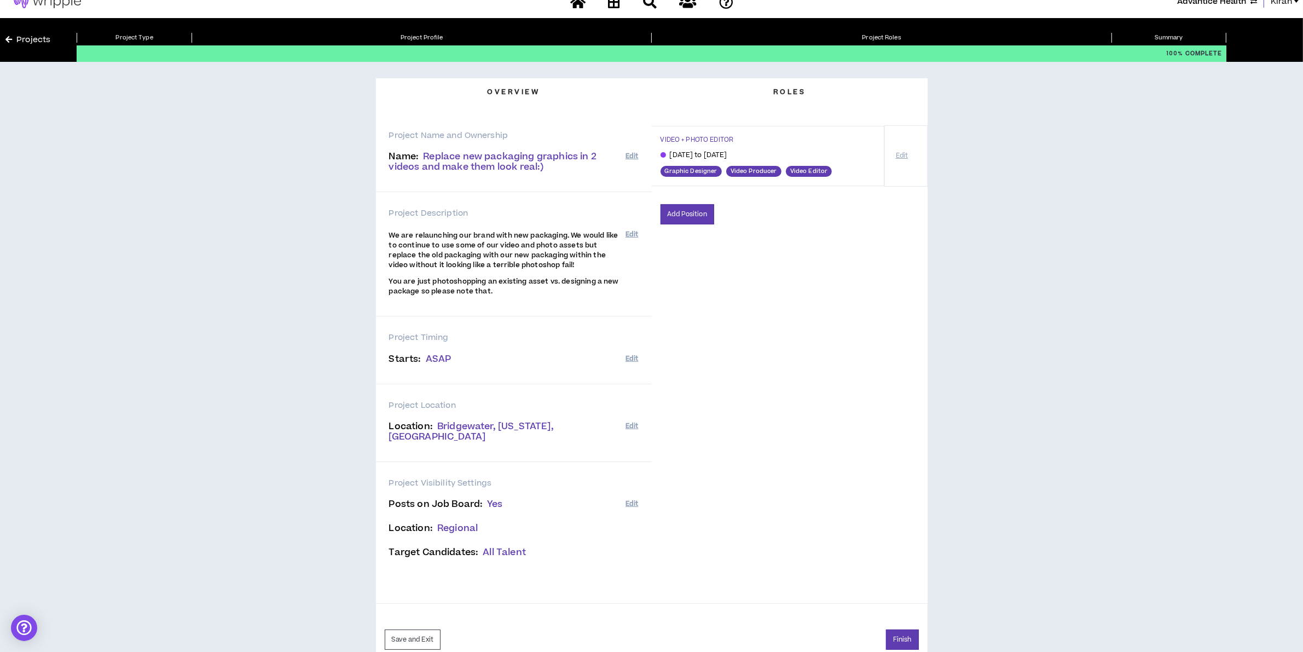
scroll to position [28, 0]
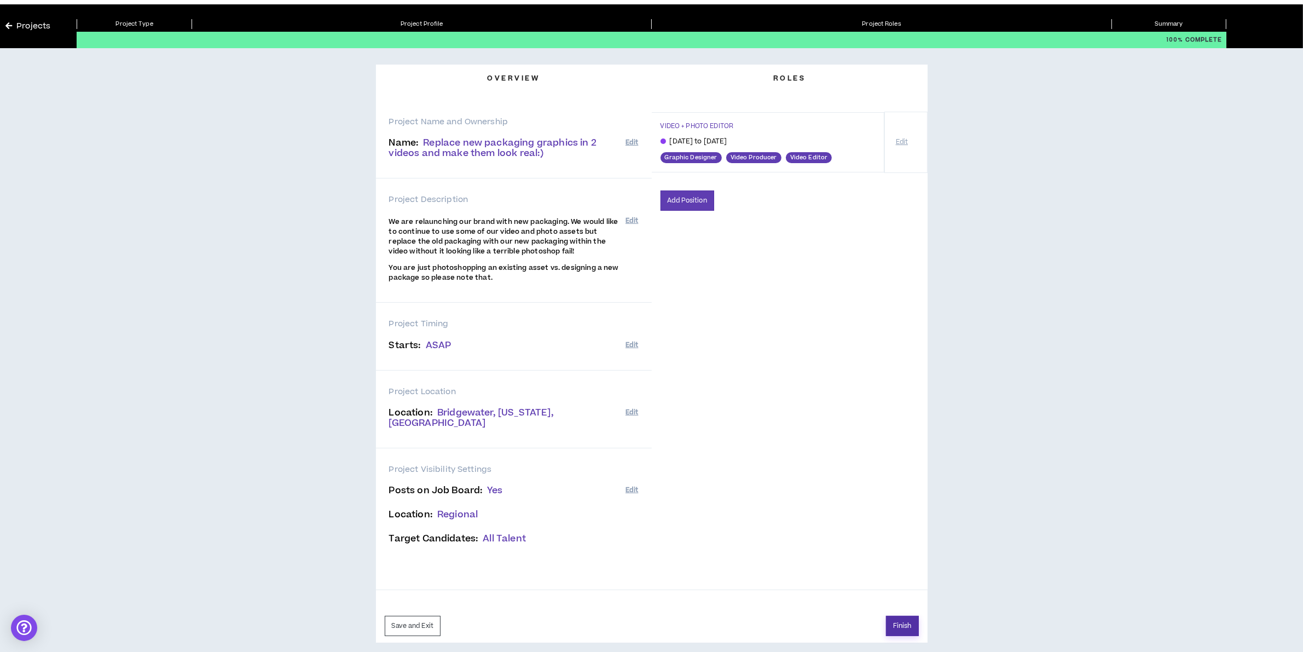
click at [898, 619] on button "Finish" at bounding box center [902, 626] width 33 height 20
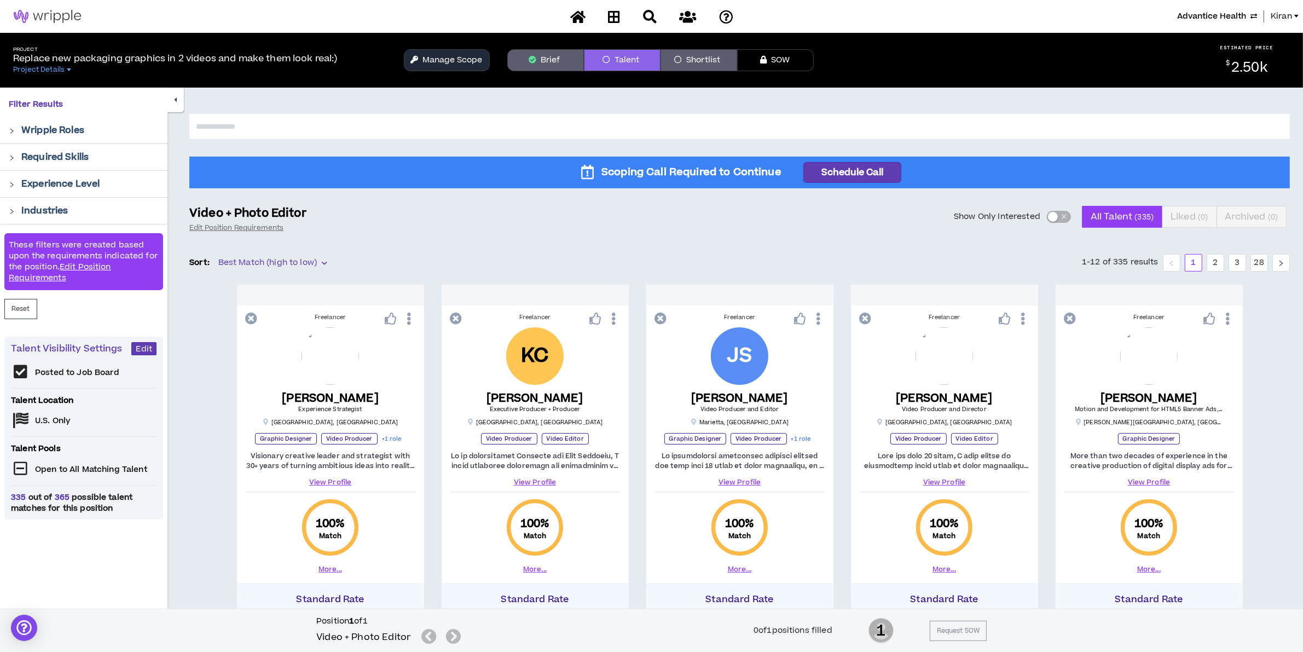
click at [450, 61] on button "Manage Scope" at bounding box center [447, 60] width 86 height 22
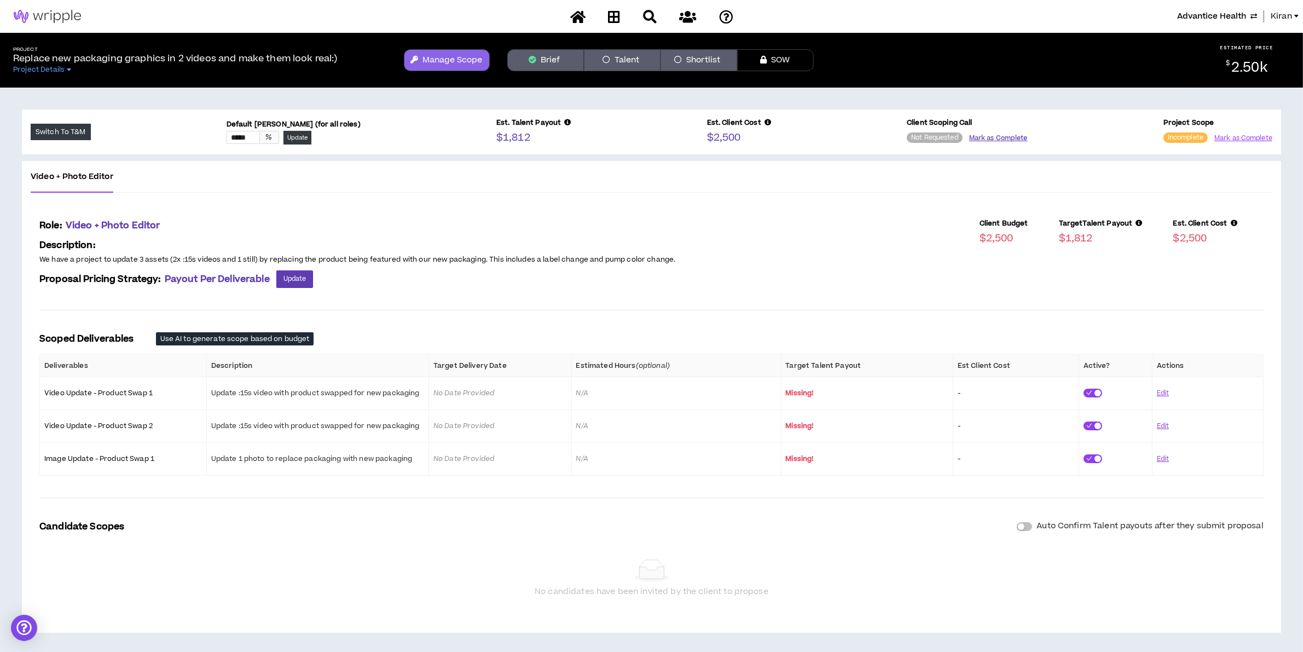
click at [998, 137] on button "Mark as Complete" at bounding box center [998, 138] width 59 height 10
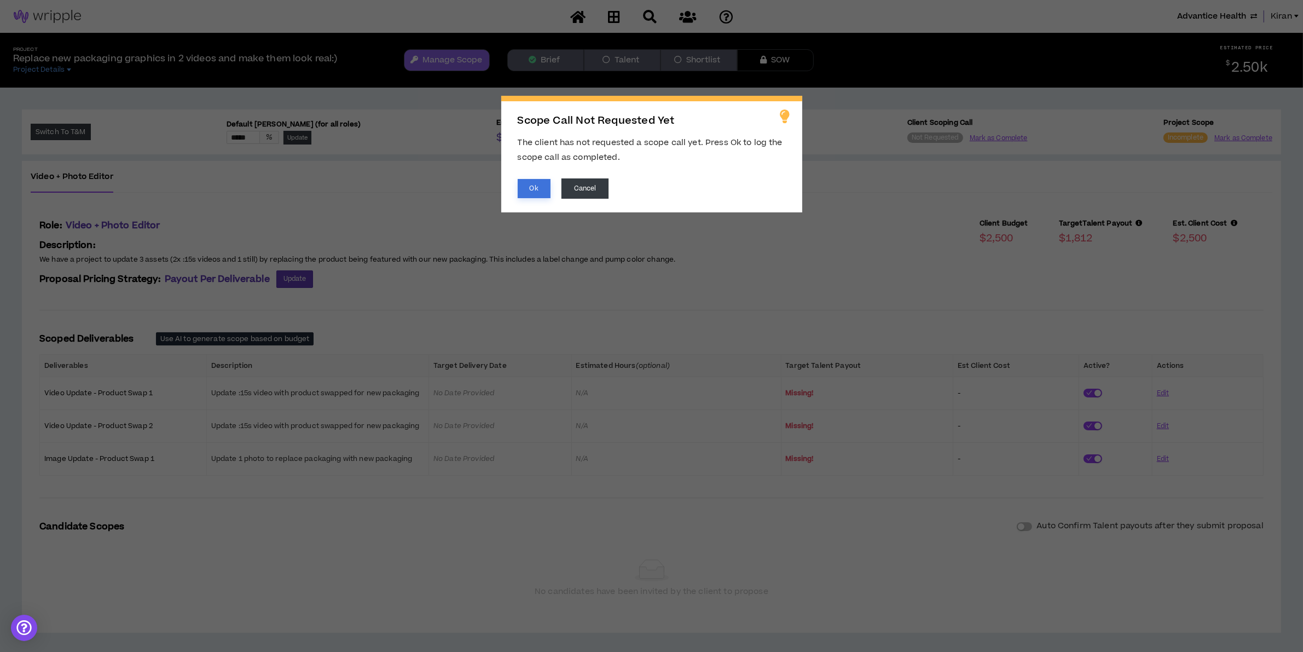
click at [529, 187] on button "Ok" at bounding box center [534, 188] width 33 height 19
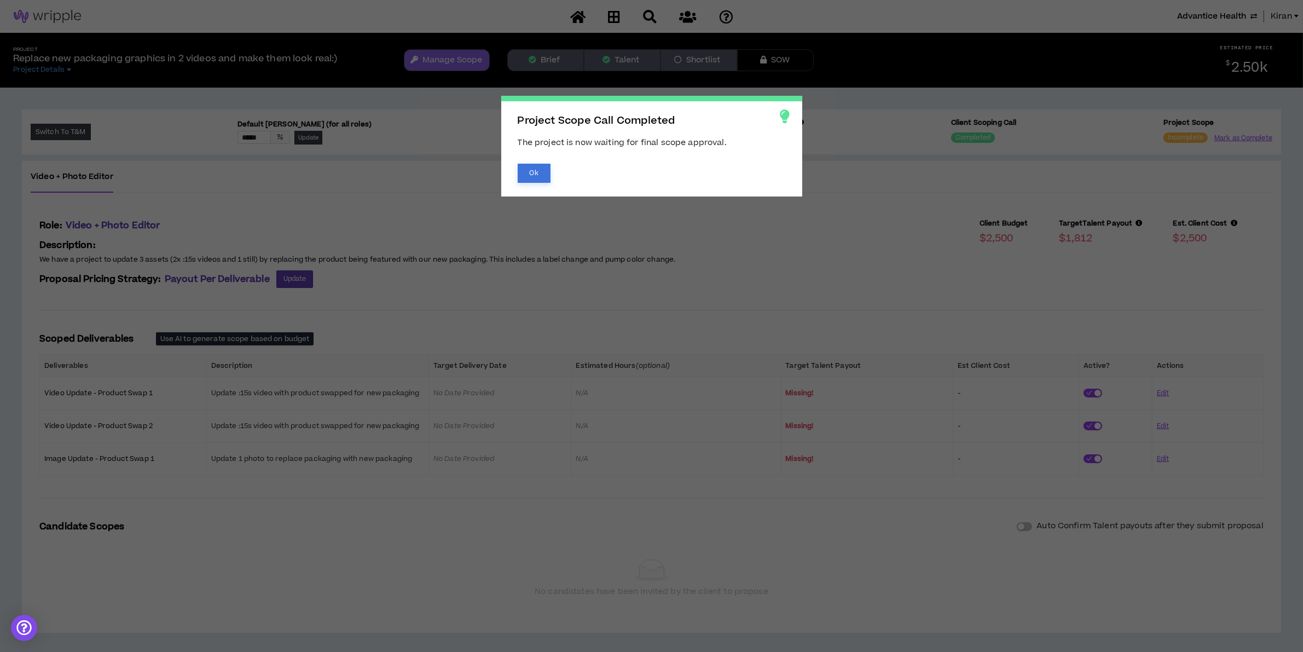
click at [542, 176] on button "Ok" at bounding box center [534, 173] width 33 height 19
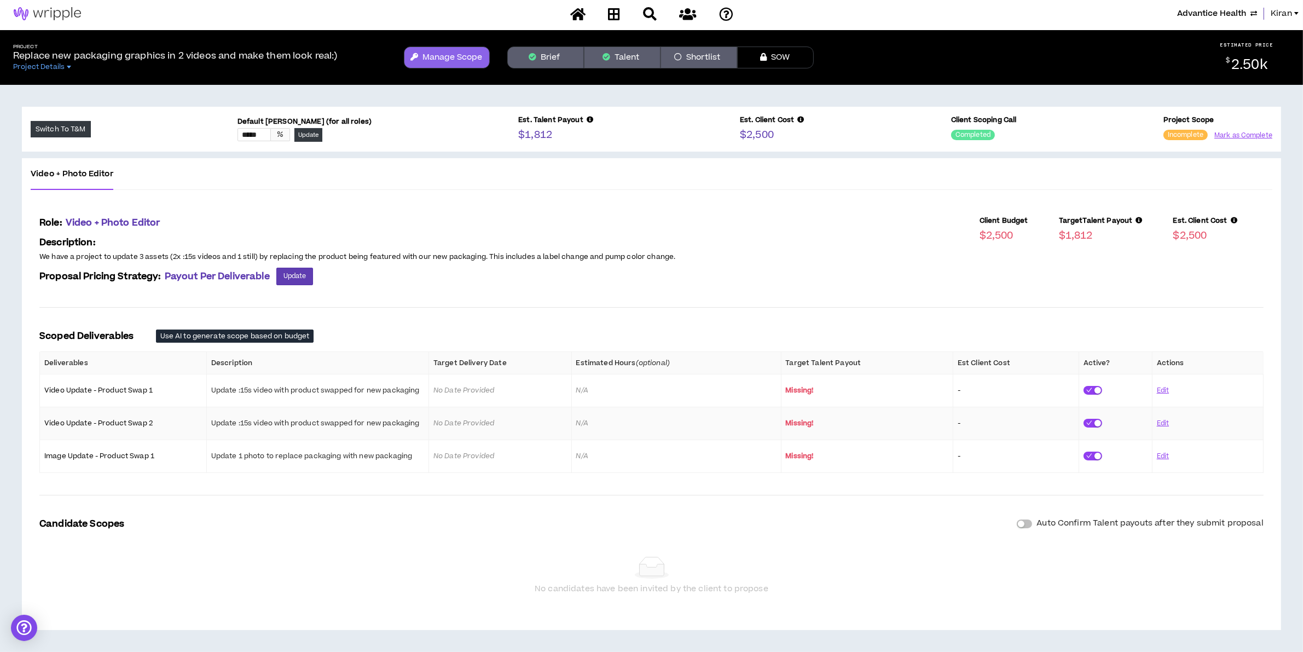
scroll to position [3, 0]
click at [304, 271] on span "Update" at bounding box center [295, 276] width 23 height 10
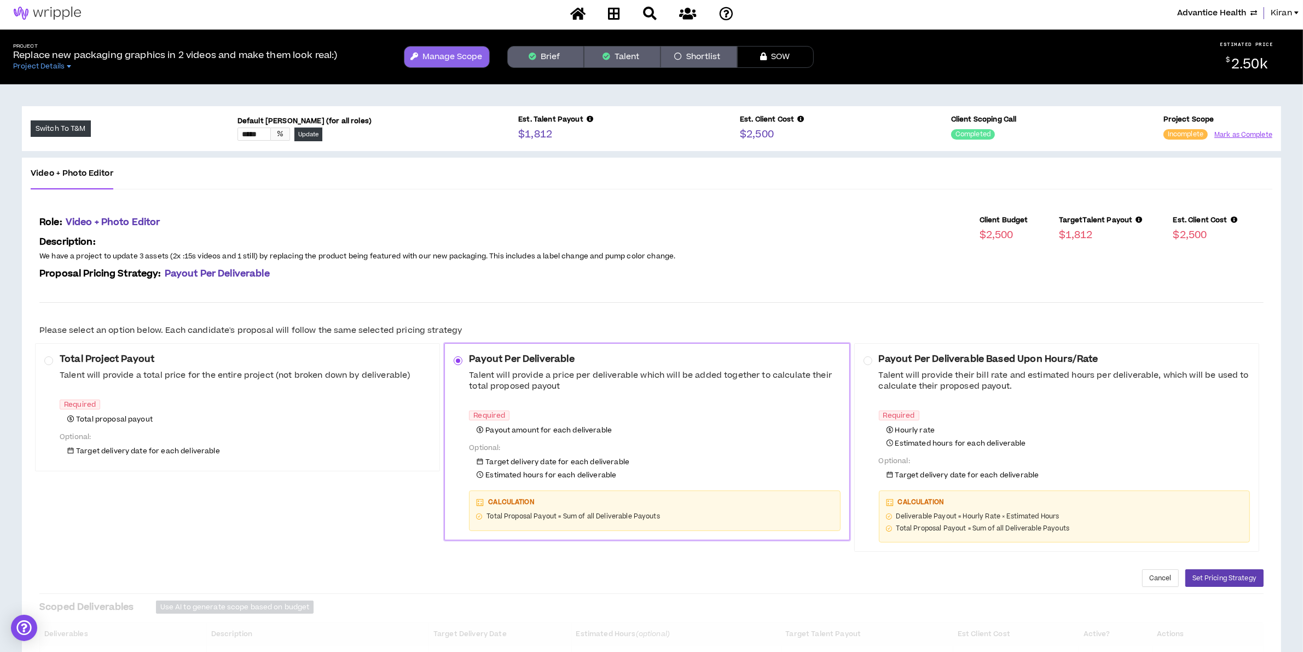
click at [64, 359] on h5 "Total Project Payout" at bounding box center [235, 359] width 350 height 13
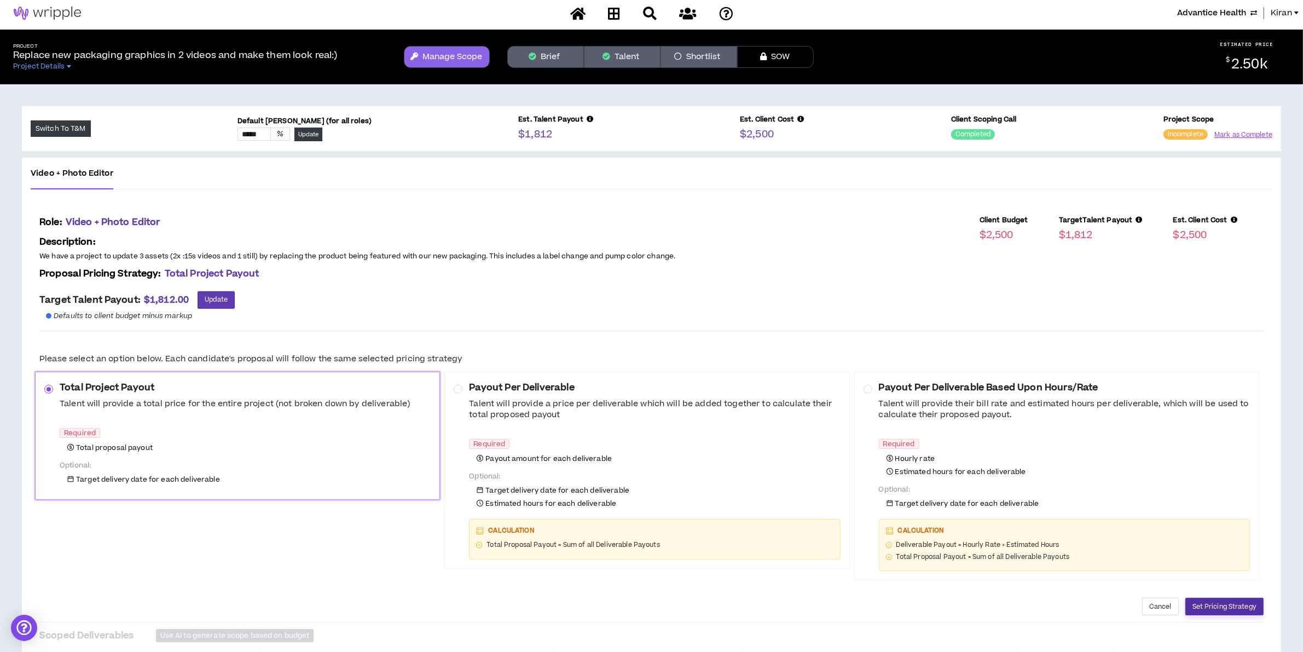
click at [1205, 603] on span "Set Pricing Strategy" at bounding box center [1225, 607] width 64 height 10
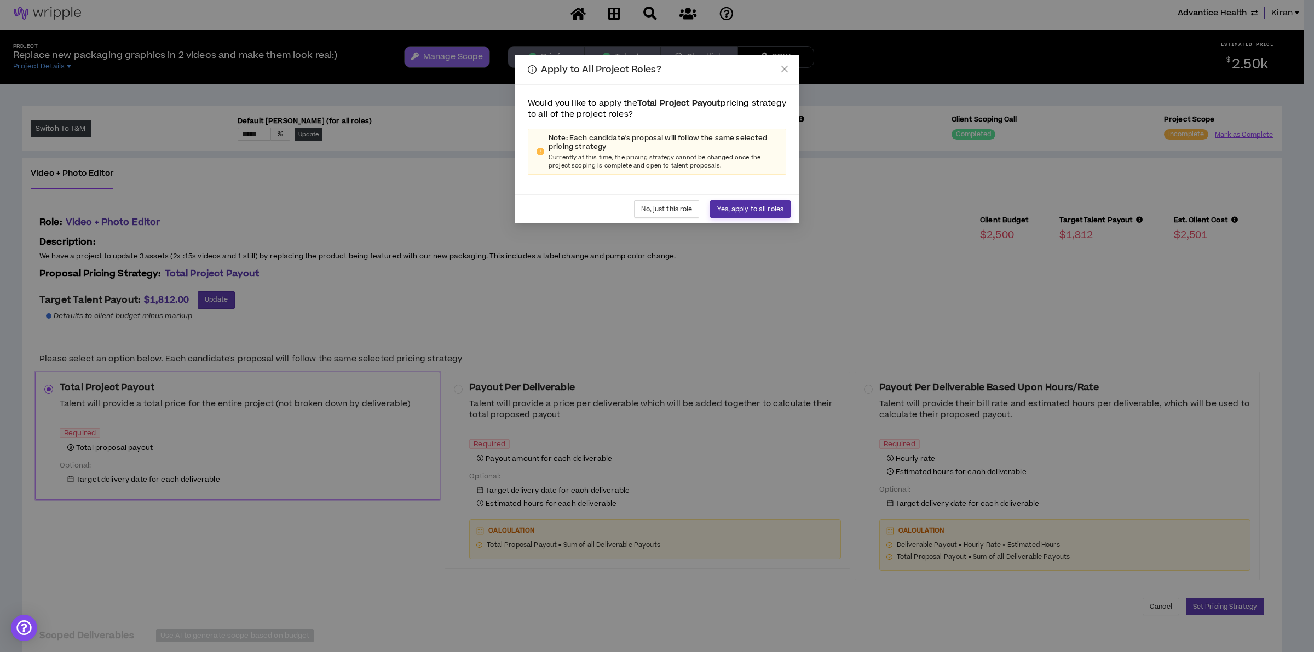
click at [760, 210] on span "Yes, apply to all roles" at bounding box center [750, 209] width 66 height 10
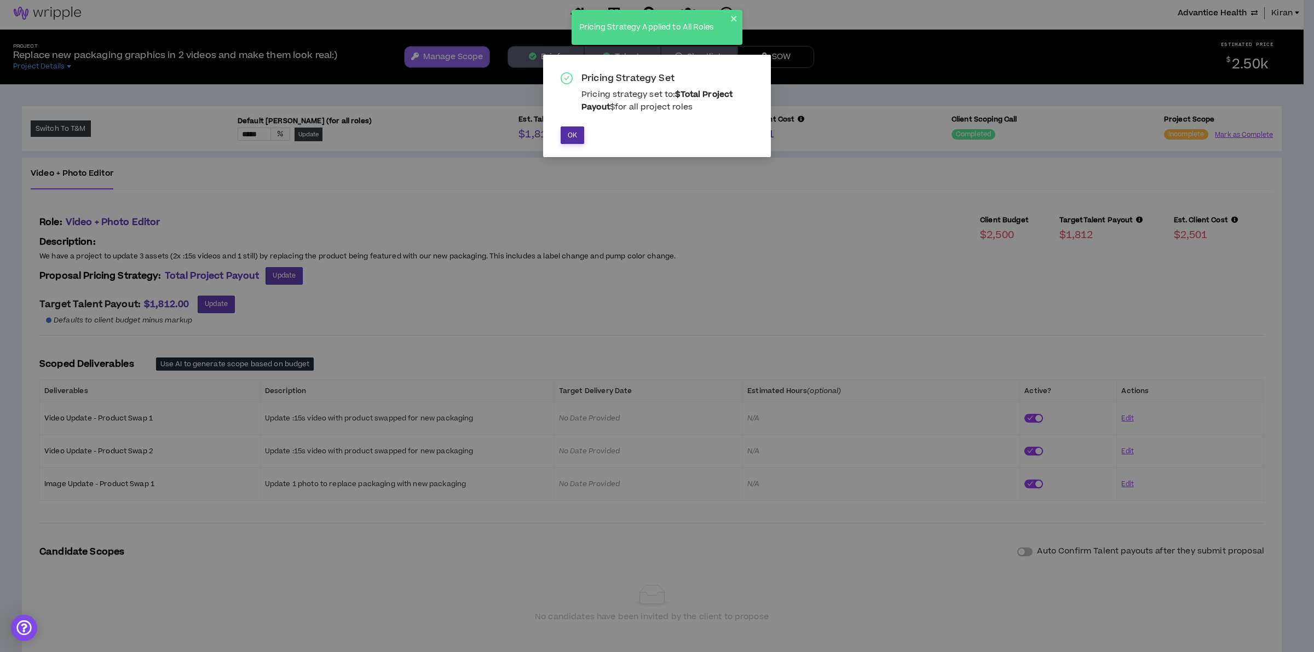
click at [568, 130] on span "OK" at bounding box center [572, 135] width 9 height 10
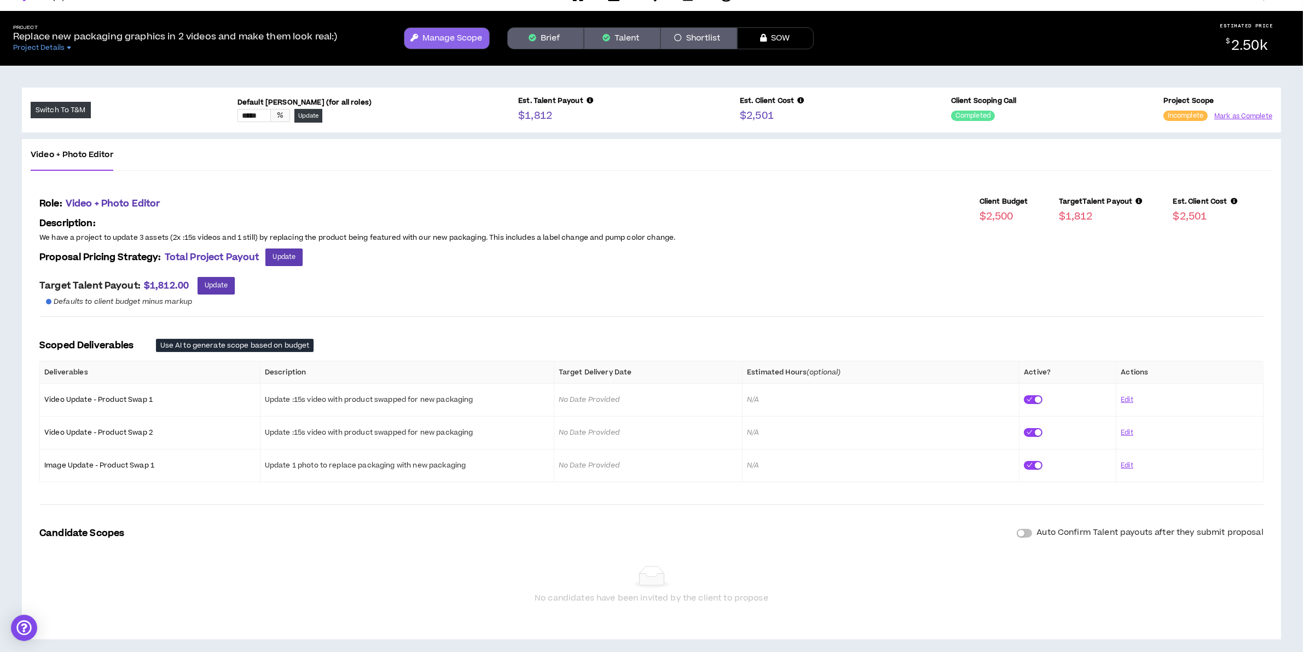
scroll to position [32, 0]
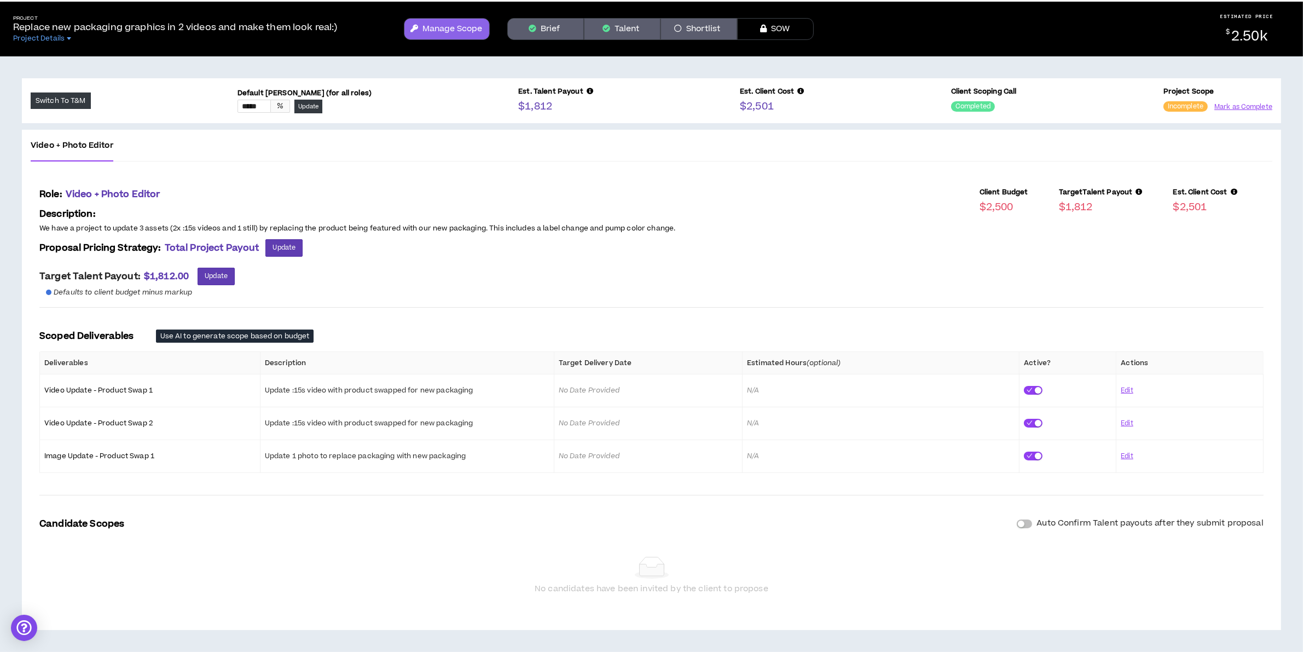
click at [1021, 524] on div "button" at bounding box center [1021, 524] width 7 height 7
click at [628, 24] on button "Talent" at bounding box center [622, 29] width 77 height 22
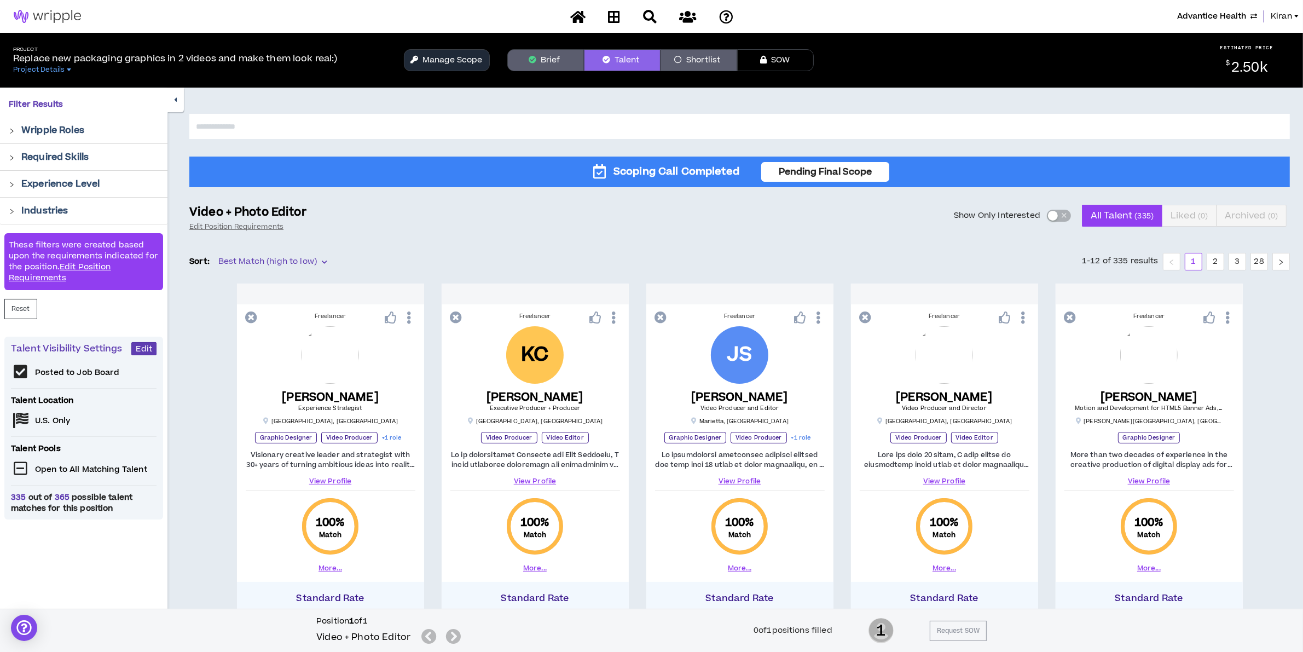
click at [535, 56] on icon "button" at bounding box center [533, 60] width 8 height 8
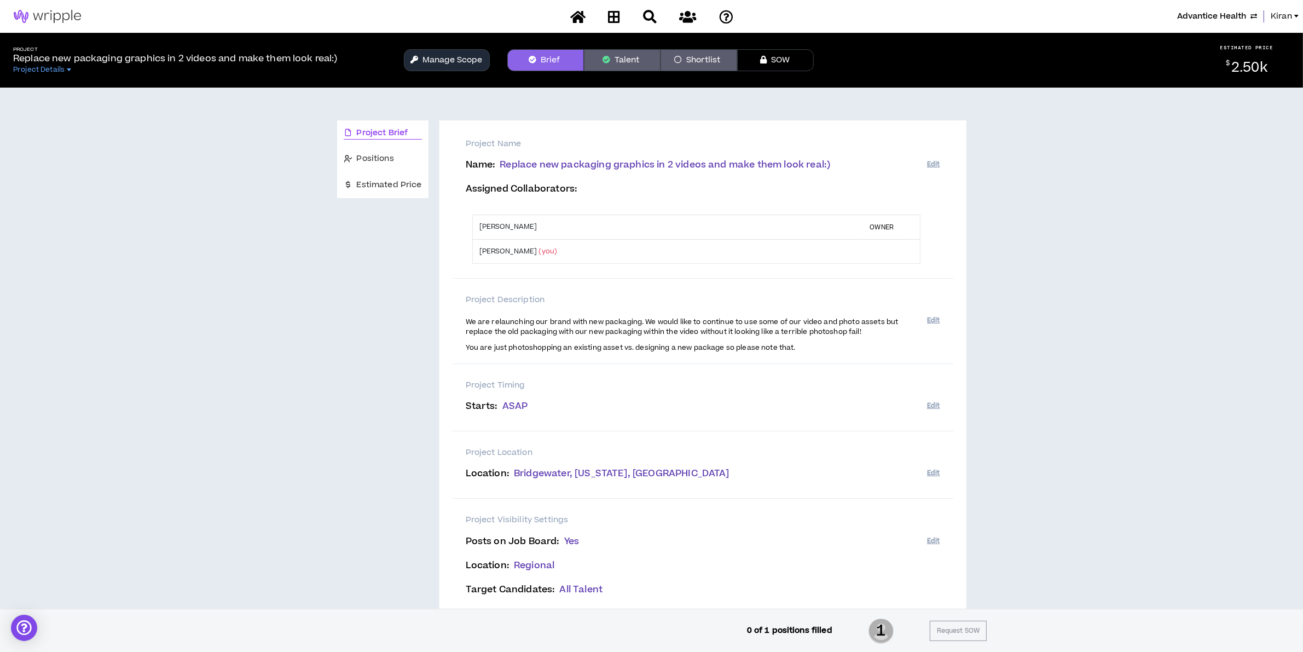
click at [456, 55] on button "Manage Scope" at bounding box center [447, 60] width 86 height 22
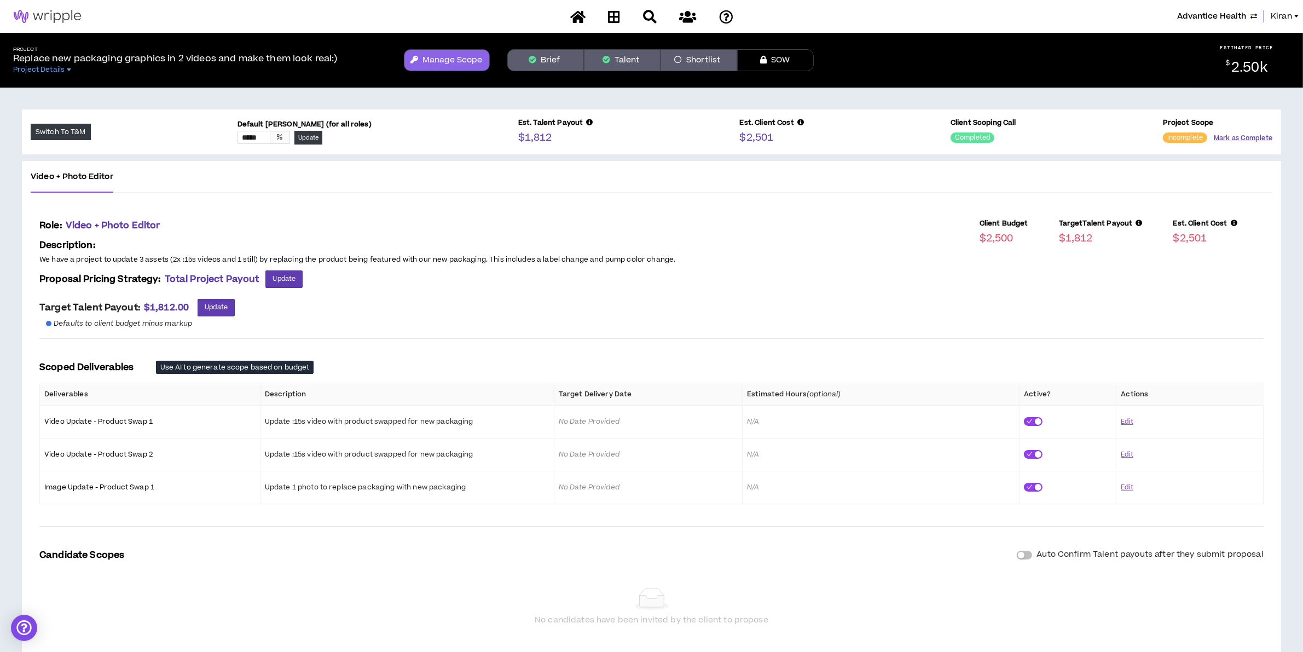
click at [1219, 138] on button "Mark as Complete" at bounding box center [1243, 138] width 59 height 10
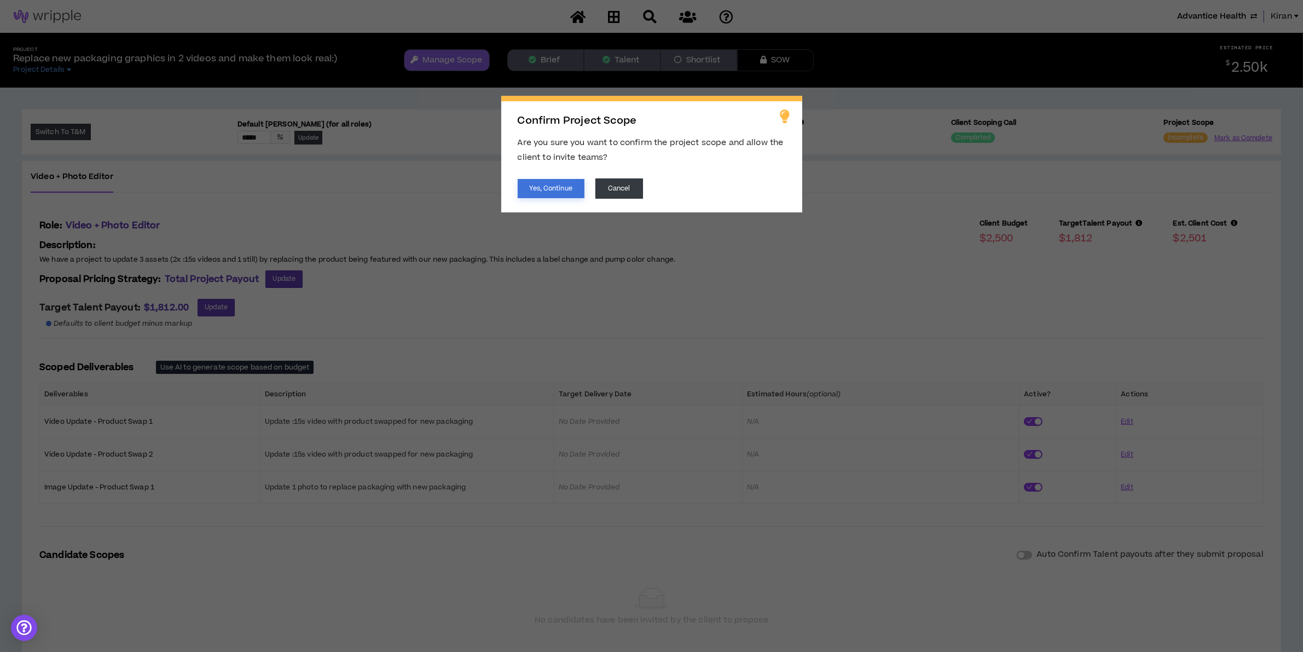
click at [546, 184] on button "Yes, Continue" at bounding box center [551, 188] width 67 height 19
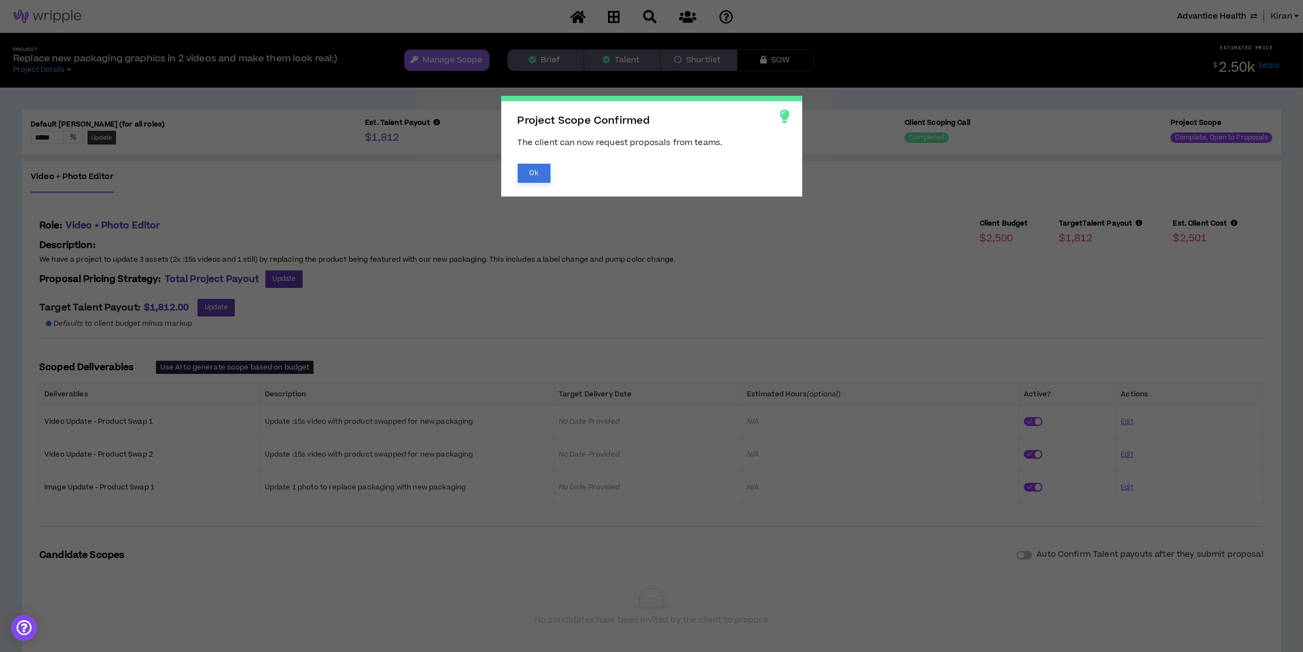
click at [534, 172] on button "Ok" at bounding box center [534, 173] width 33 height 19
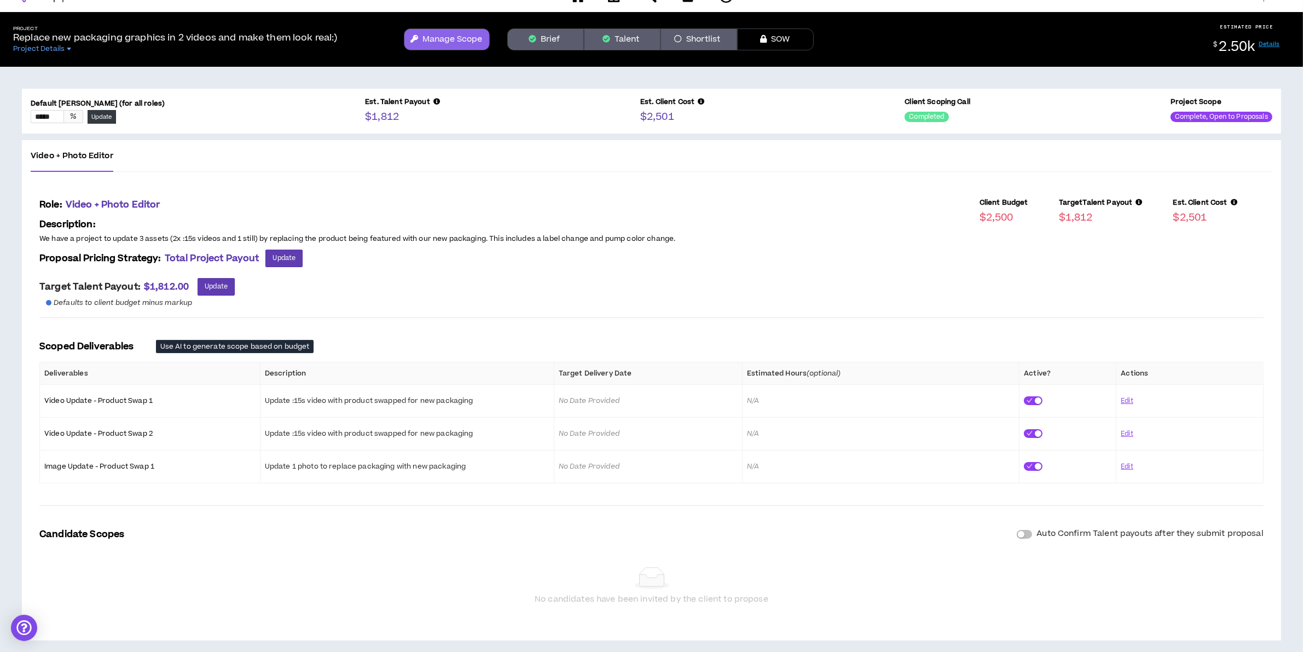
scroll to position [32, 0]
